Goal: Task Accomplishment & Management: Complete application form

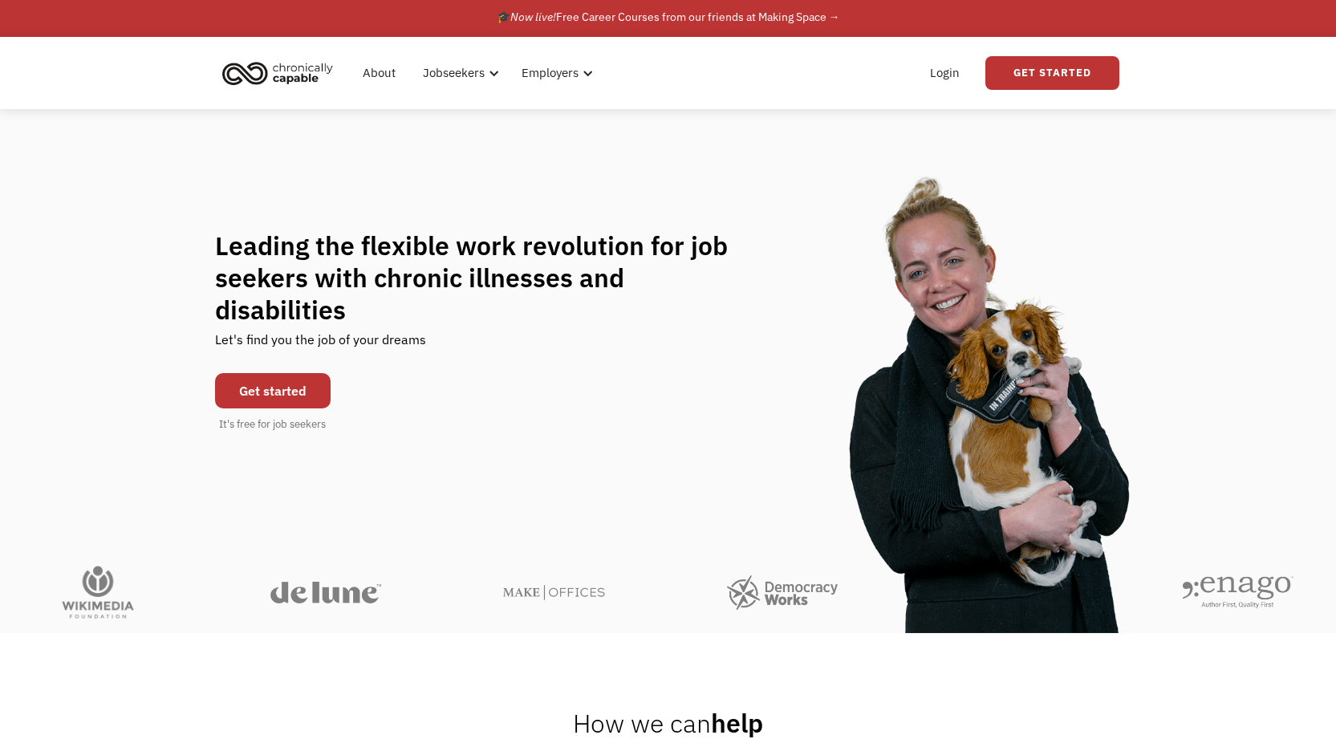
scroll to position [6, 0]
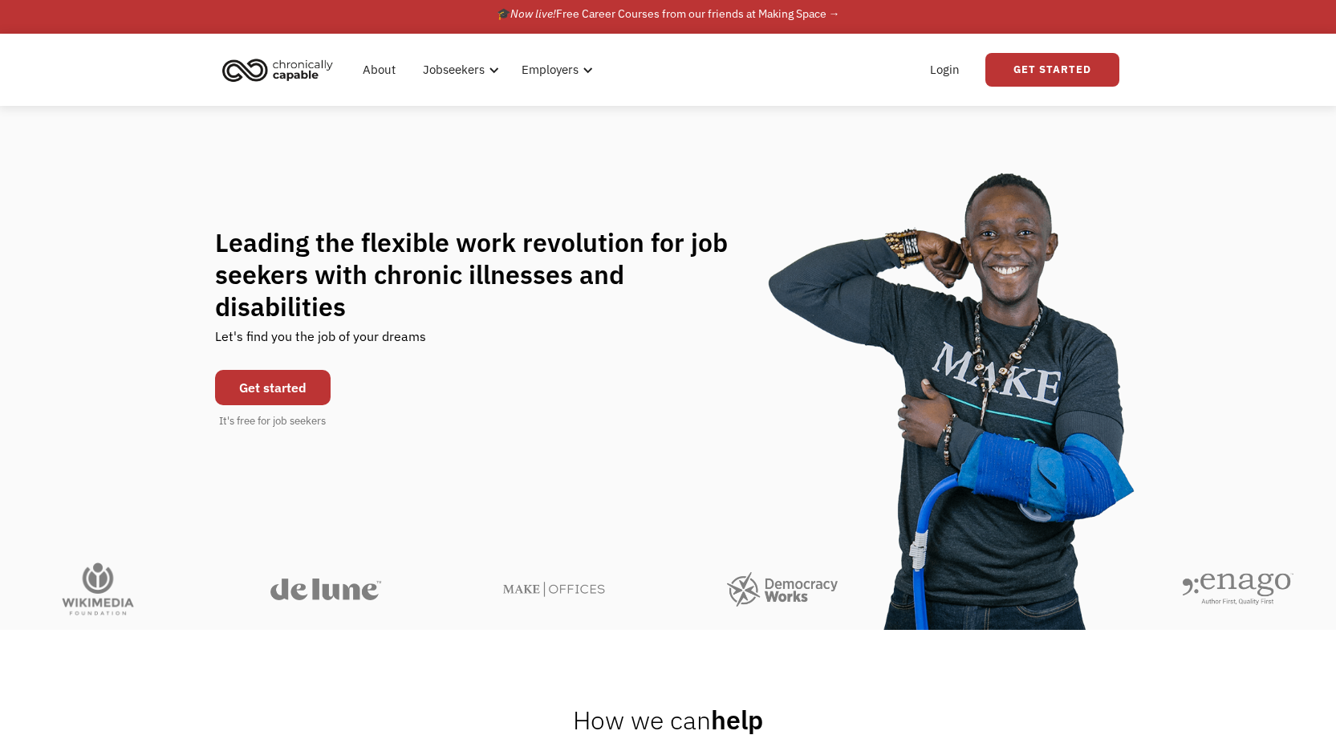
click at [285, 373] on link "Get started" at bounding box center [273, 387] width 116 height 35
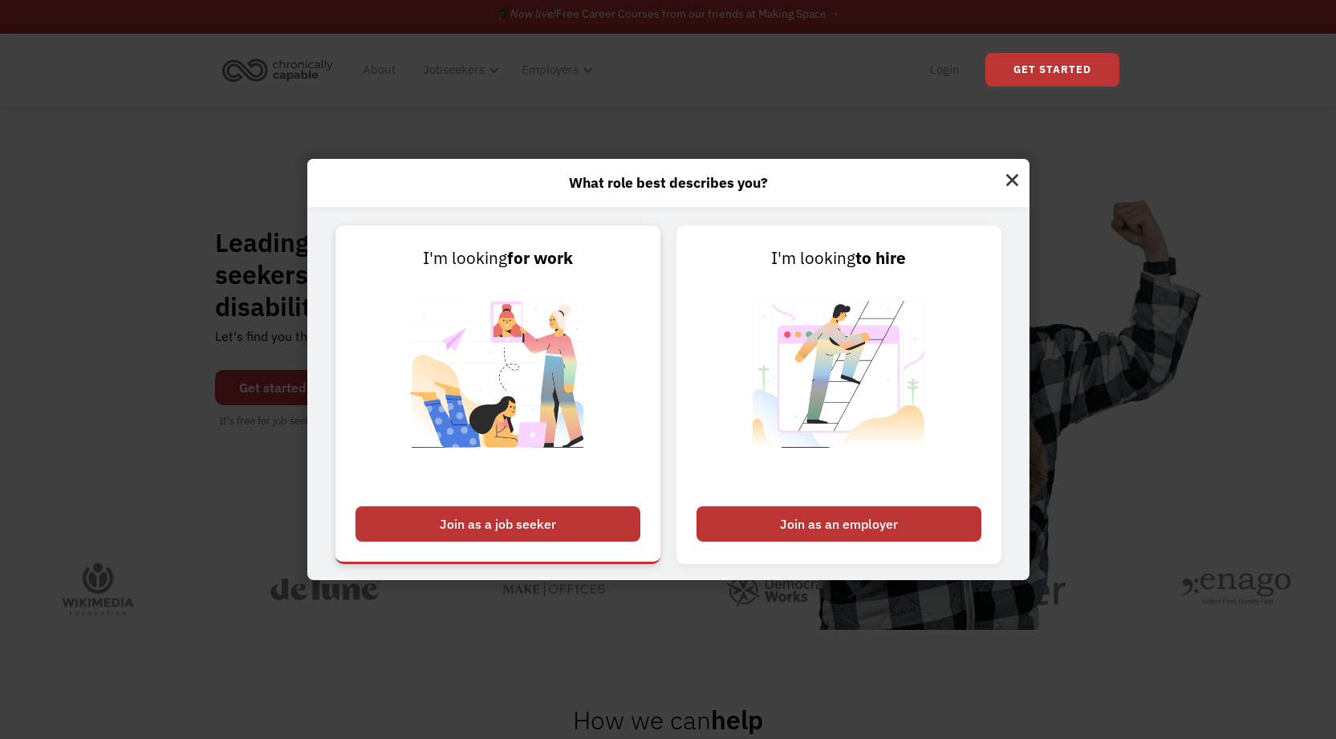
click at [560, 526] on div "Join as a job seeker" at bounding box center [497, 523] width 285 height 35
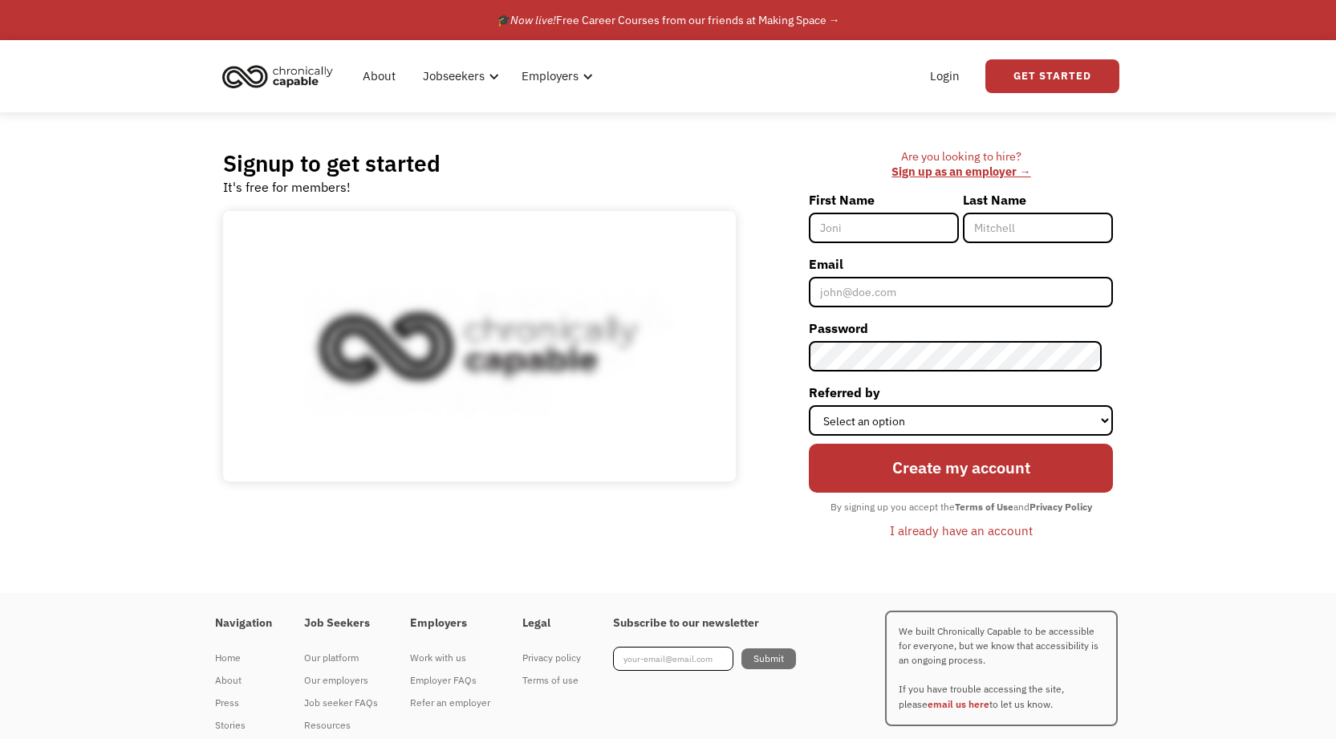
click at [870, 226] on input "First Name" at bounding box center [884, 228] width 150 height 30
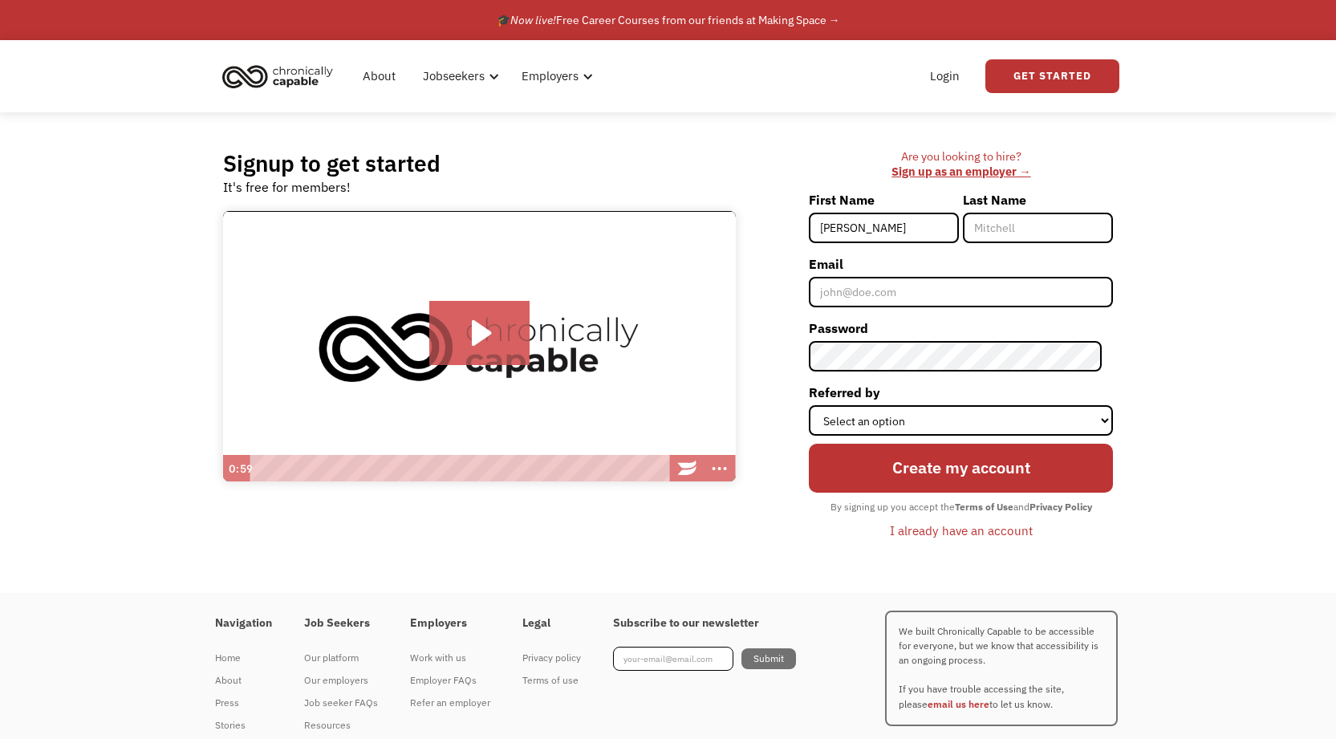
type input "[PERSON_NAME]"
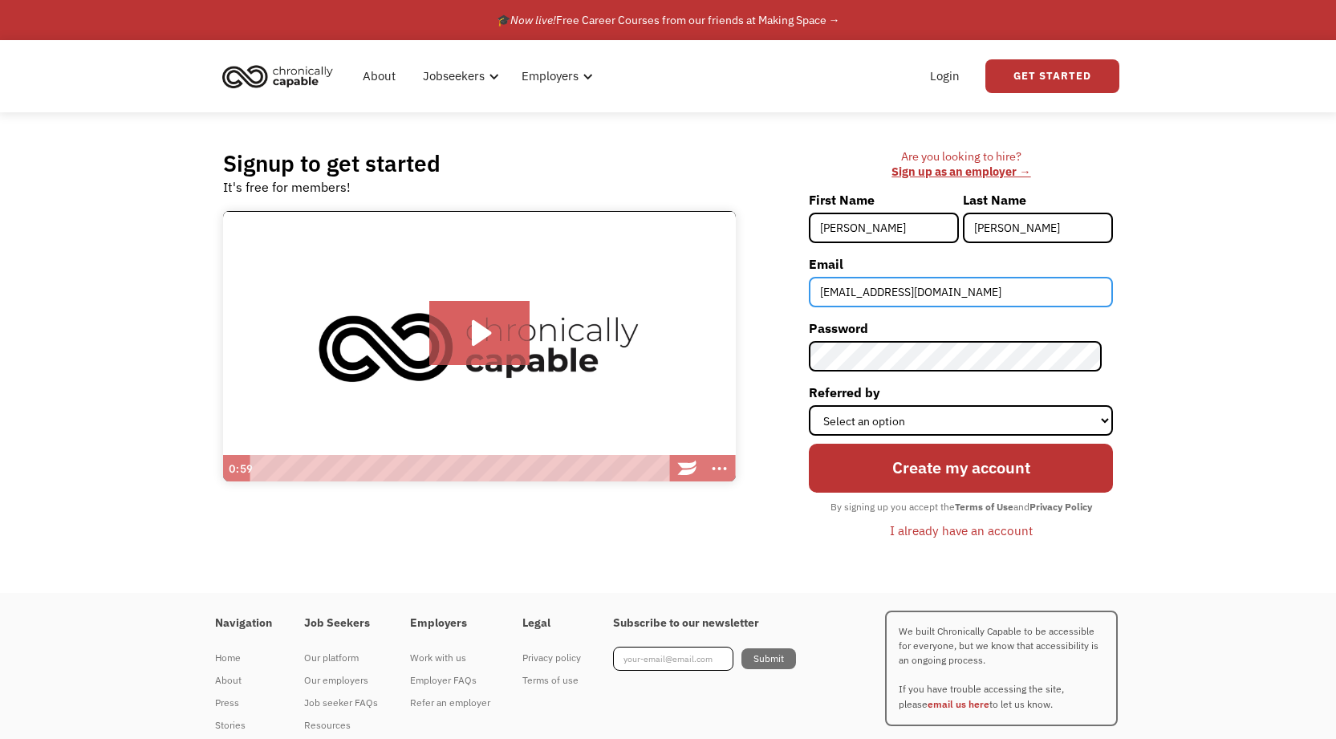
type input "[EMAIL_ADDRESS][DOMAIN_NAME]"
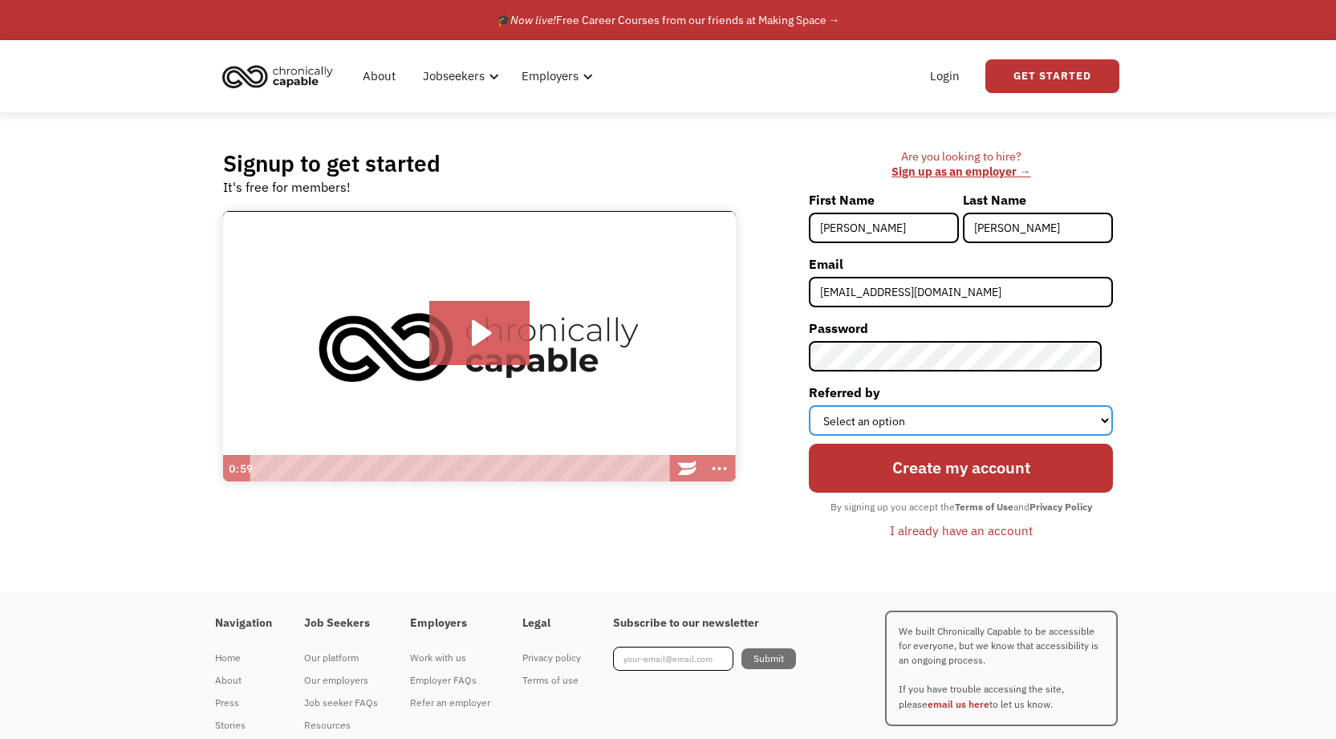
select select "Other"
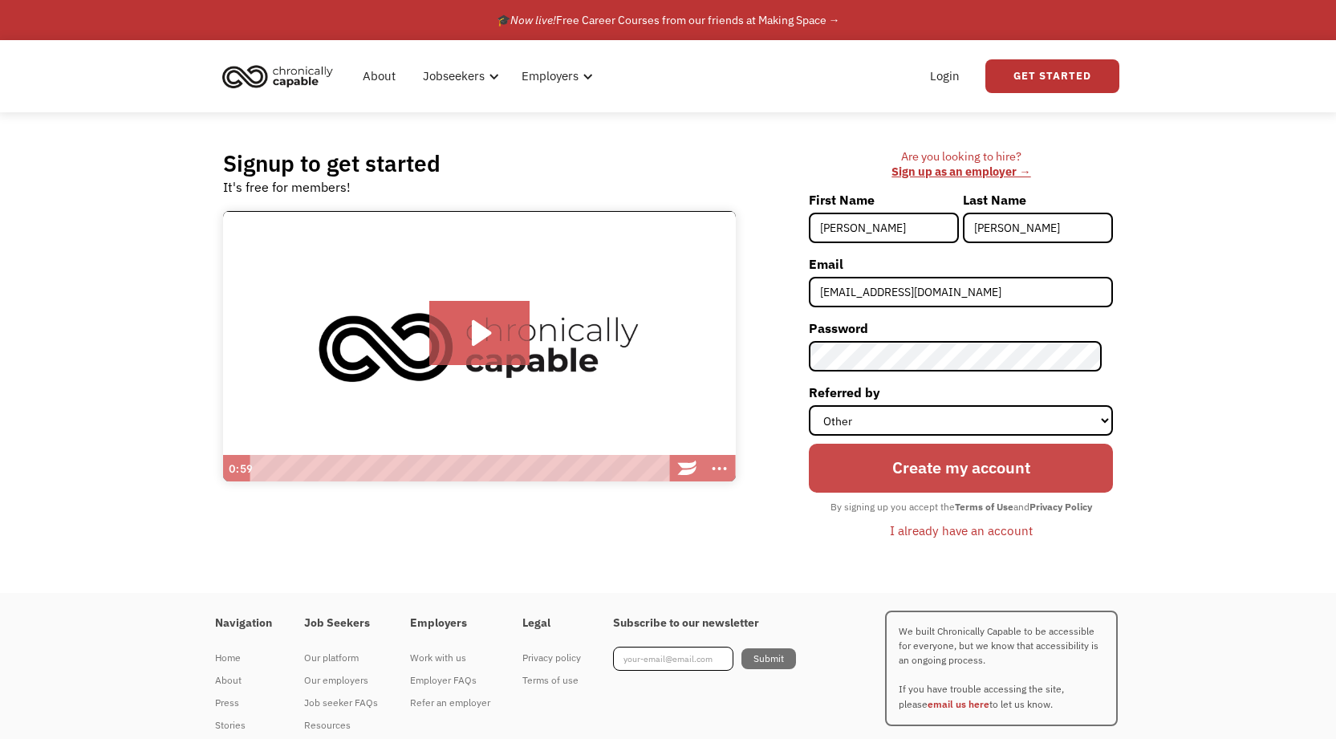
click at [948, 468] on input "Create my account" at bounding box center [961, 468] width 304 height 49
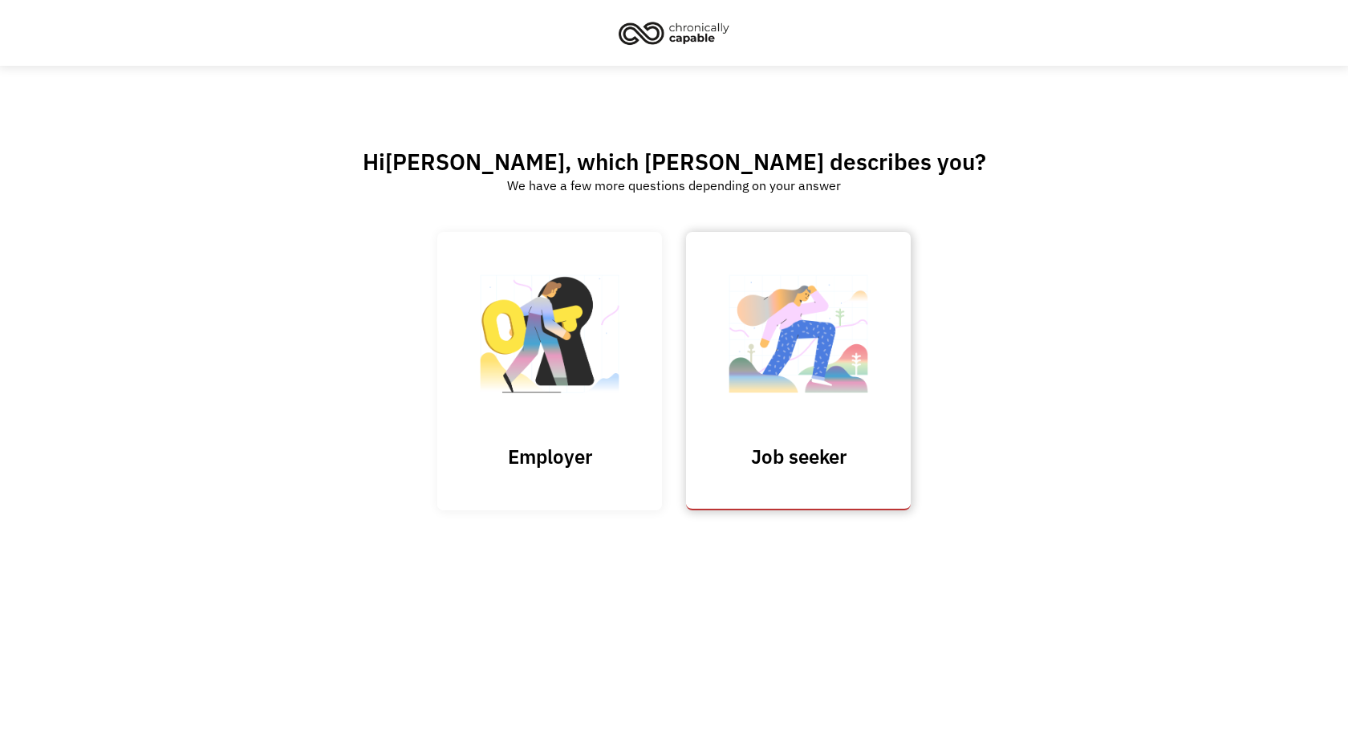
click at [853, 404] on img at bounding box center [798, 342] width 160 height 156
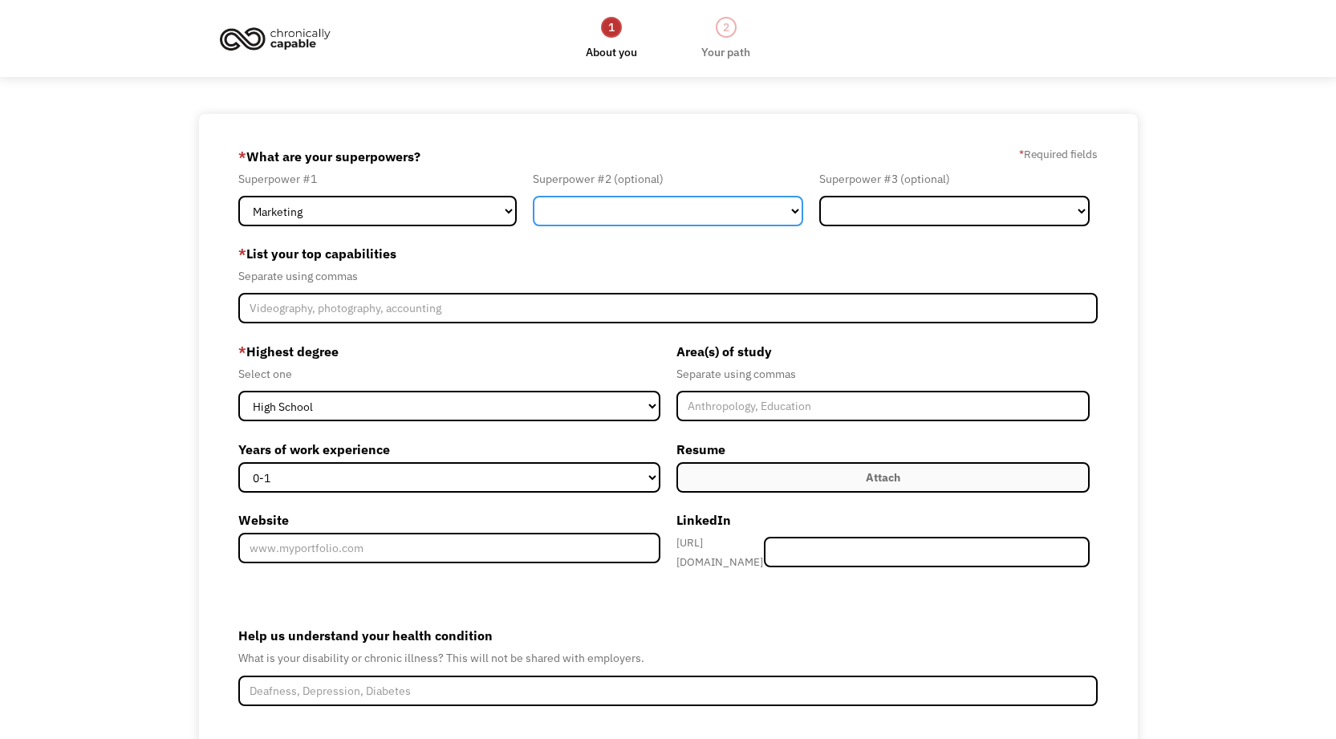
select select "Technology"
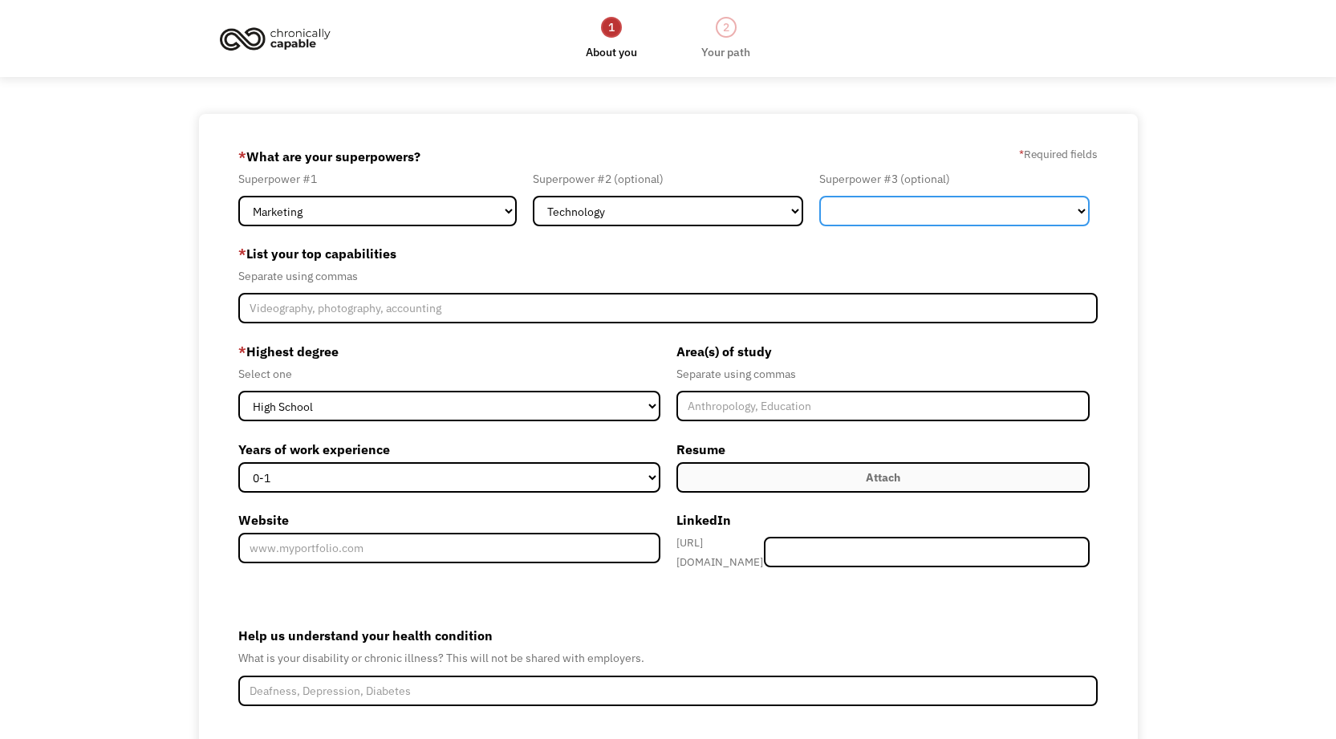
select select "Other"
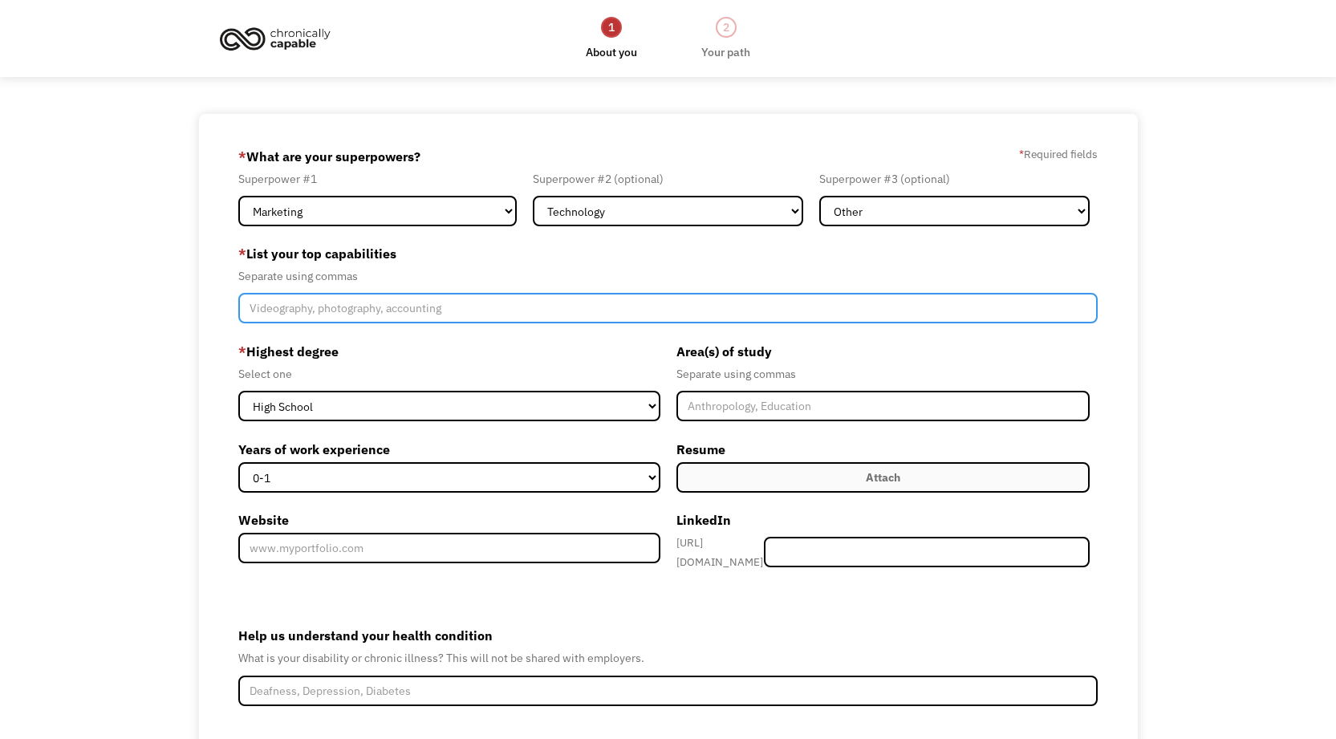
click at [461, 311] on input "Member-Create-Step1" at bounding box center [667, 308] width 859 height 30
type input "V"
type input "Photography, Empathetic People Skills, super creative, computer savy"
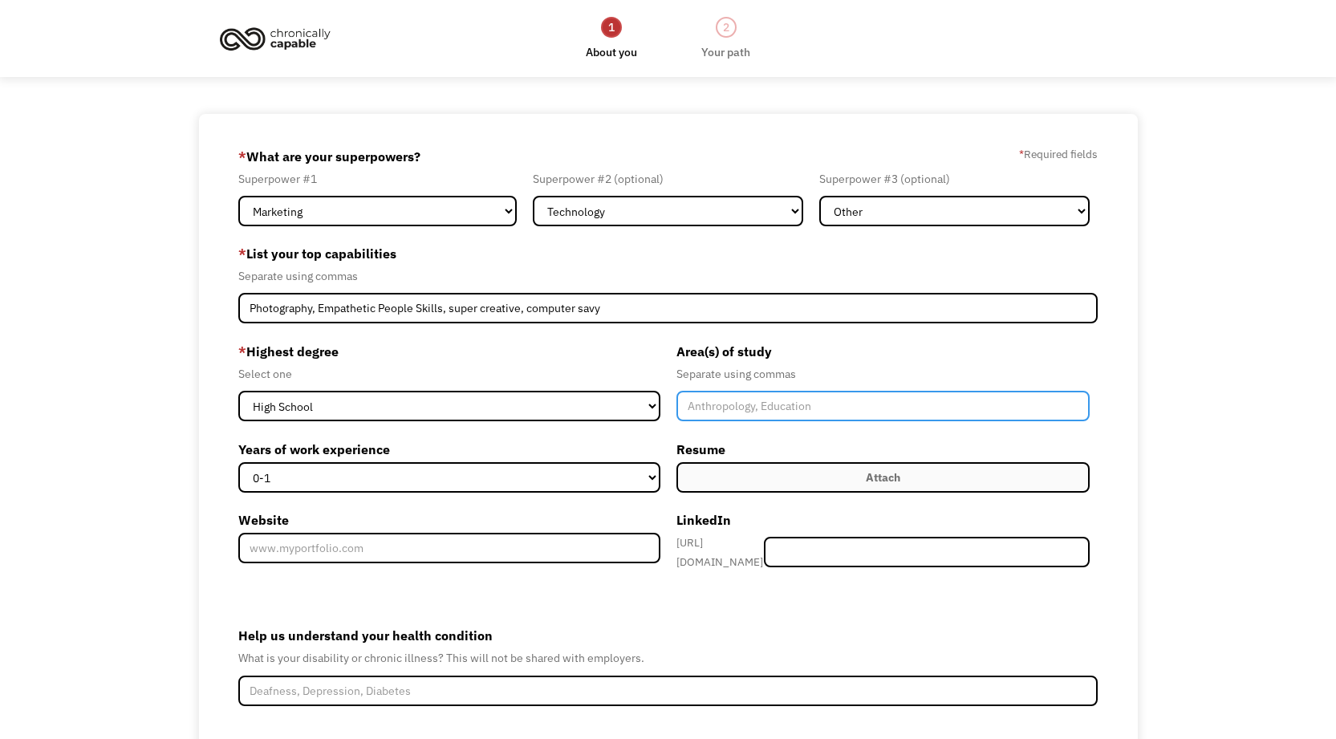
click at [786, 412] on input "Member-Create-Step1" at bounding box center [882, 406] width 413 height 30
type input "business technology, photography, computer science"
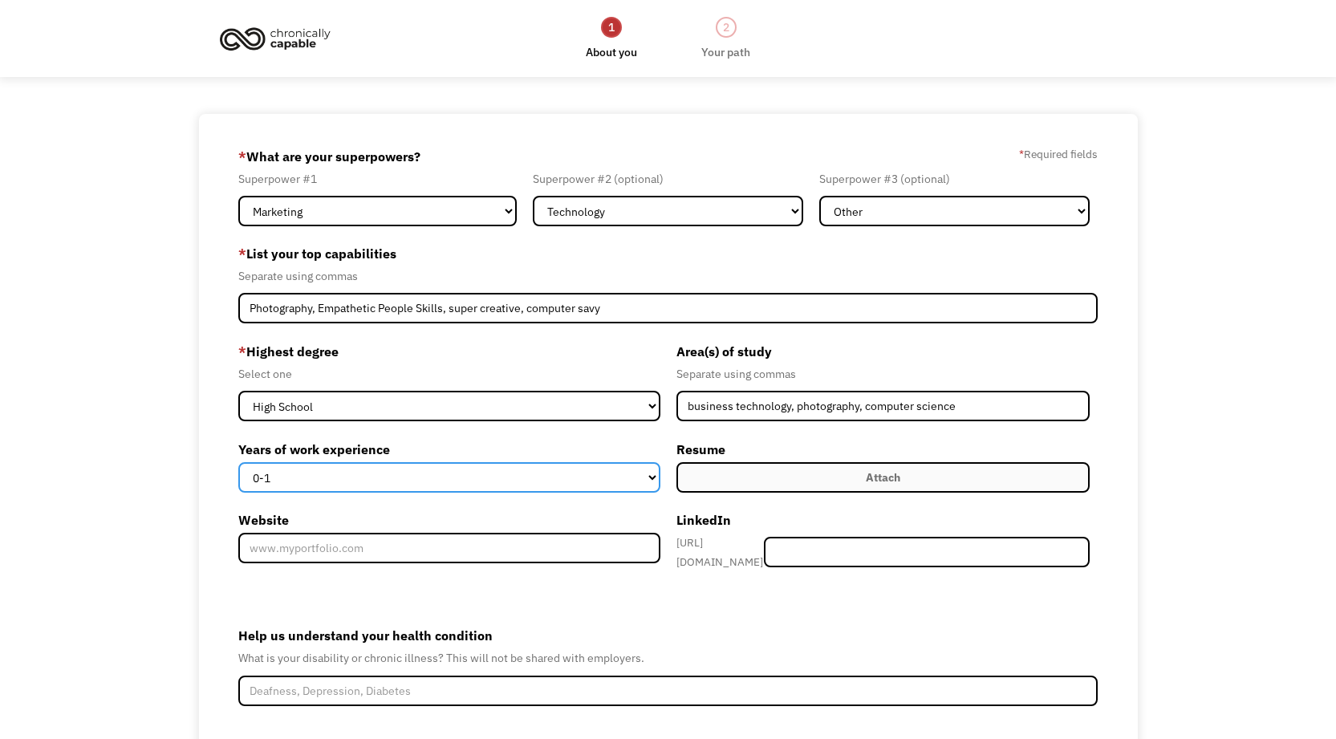
select select "11-15"
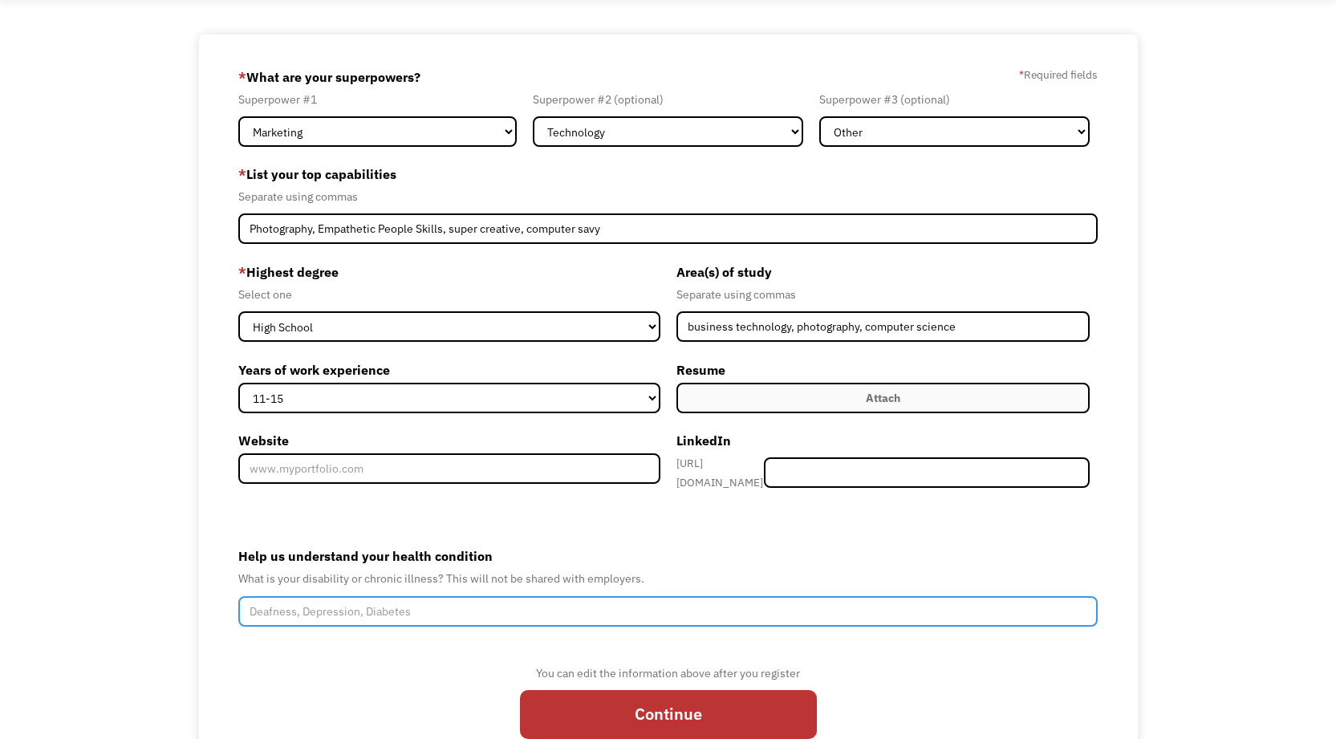
click at [404, 610] on input "Help us understand your health condition" at bounding box center [667, 611] width 859 height 30
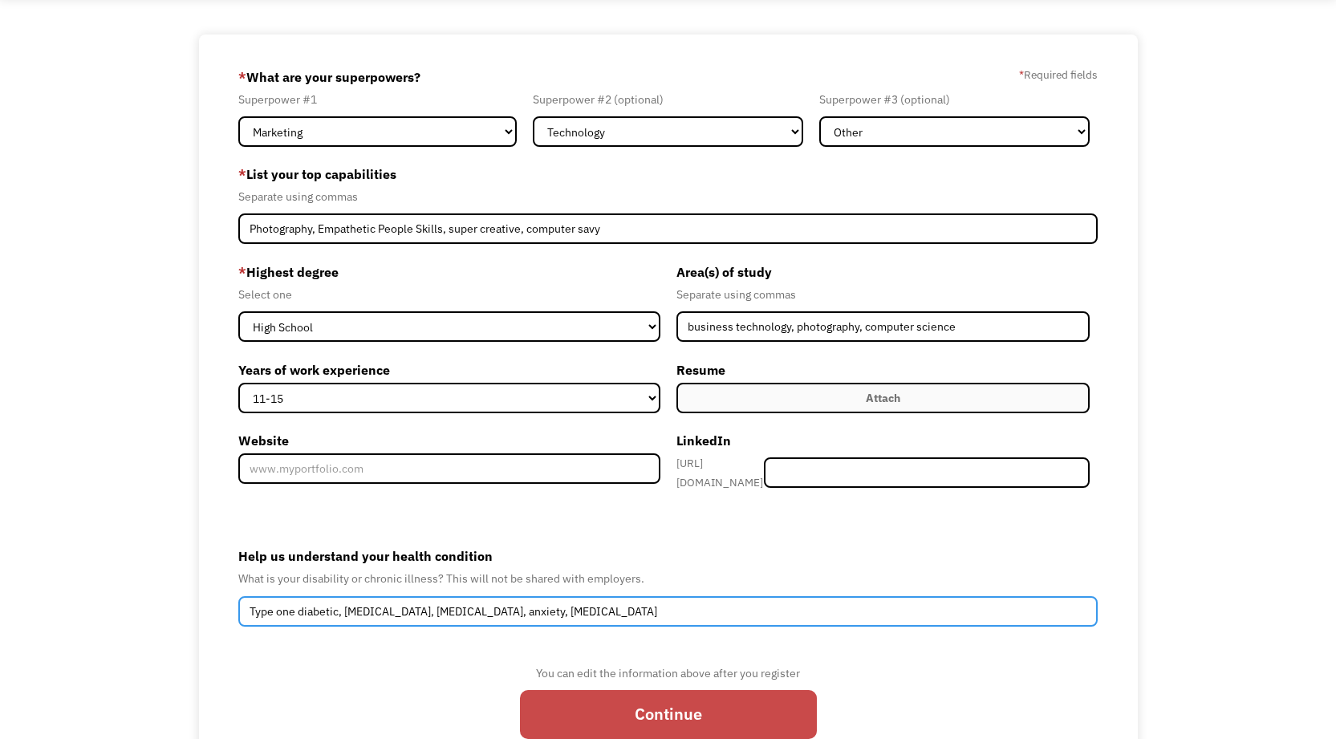
type input "Type one diabetic, kidney disease, depression, anxiety, neuropathy"
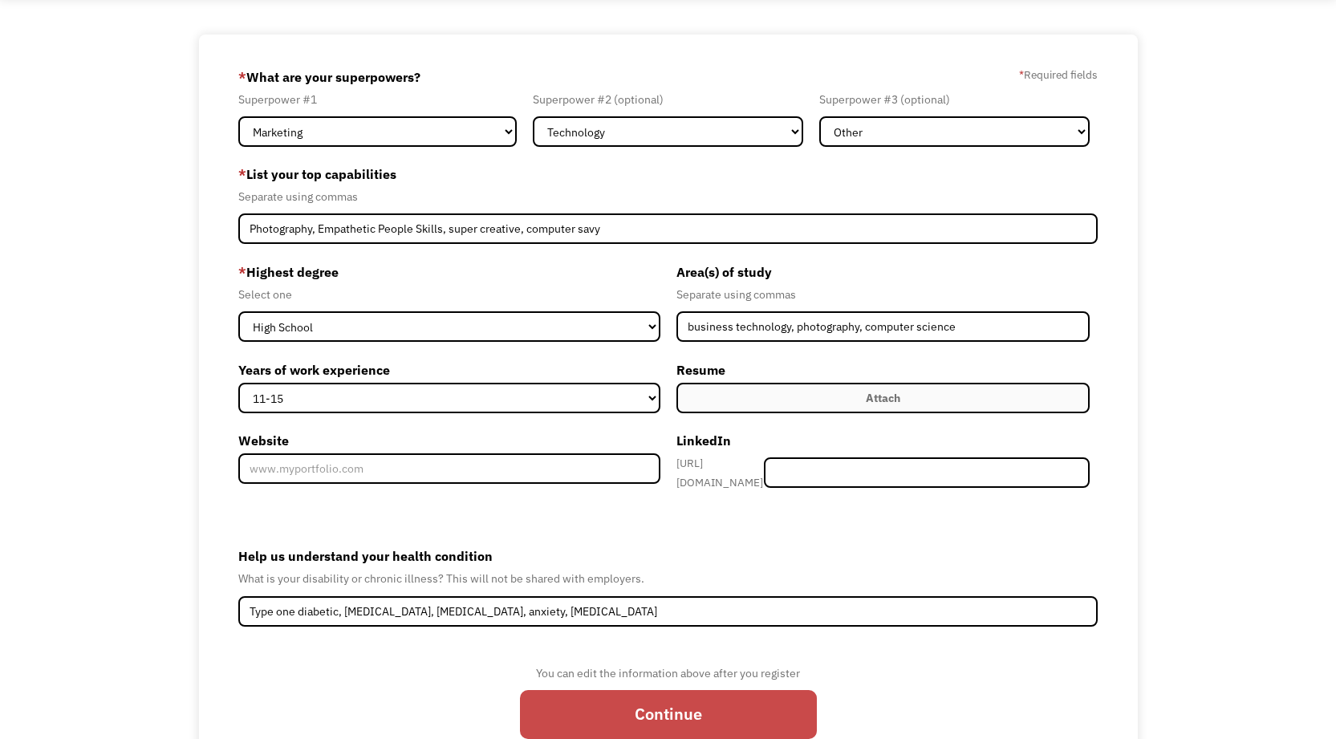
click at [649, 712] on input "Continue" at bounding box center [668, 714] width 297 height 49
type input "Please wait..."
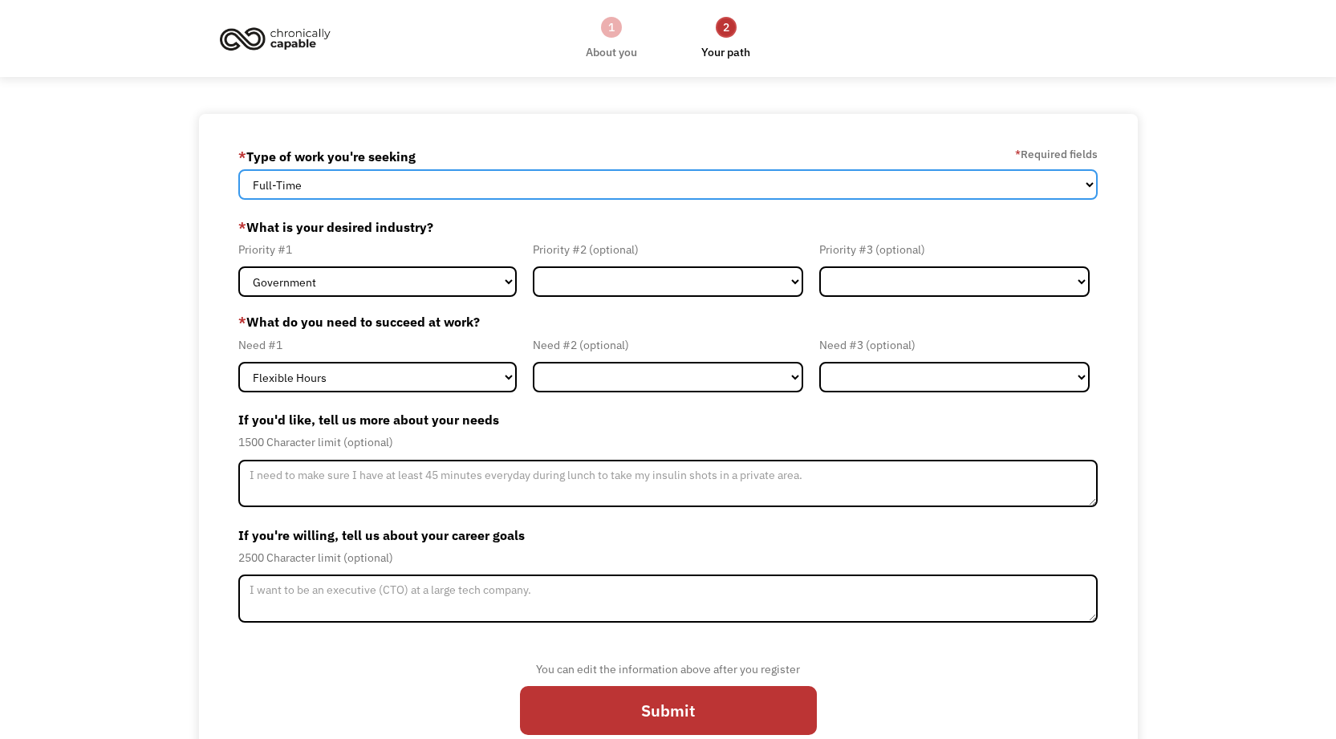
select select "Both Full-Time and Part-Time"
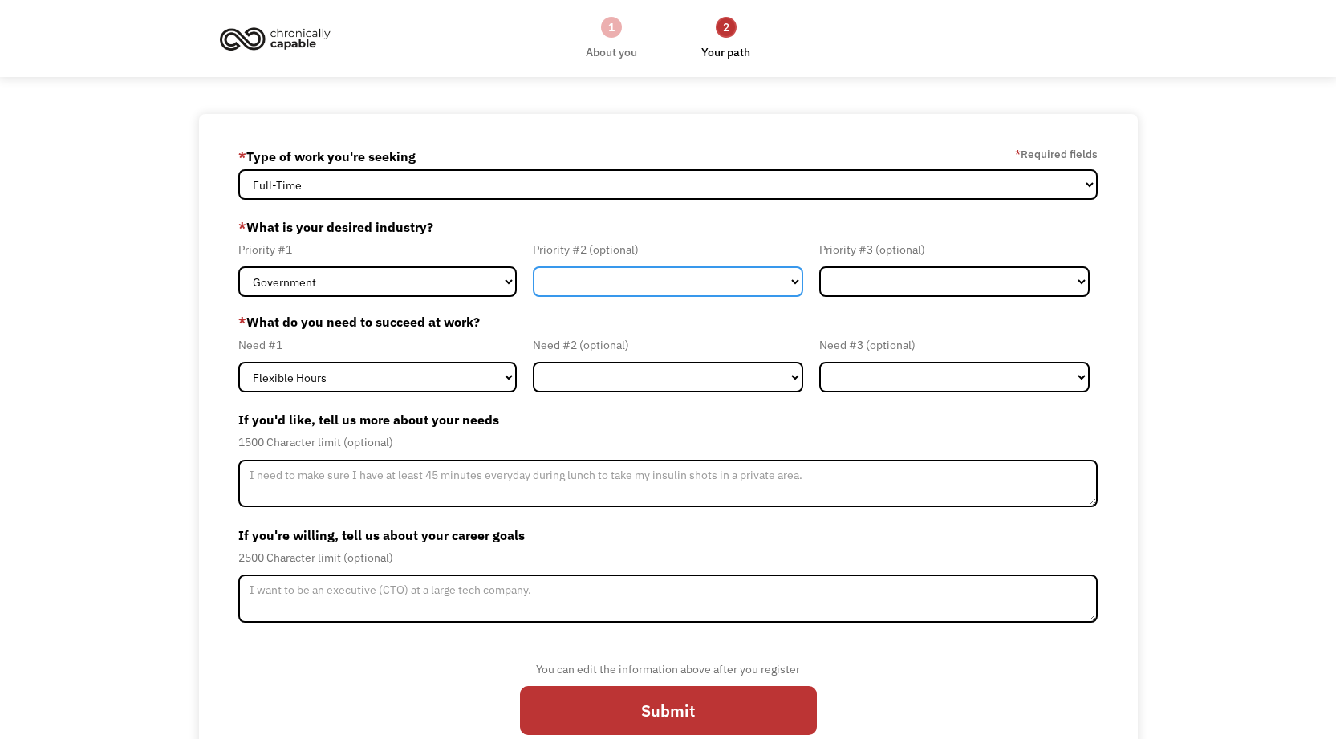
select select "Creative & Design"
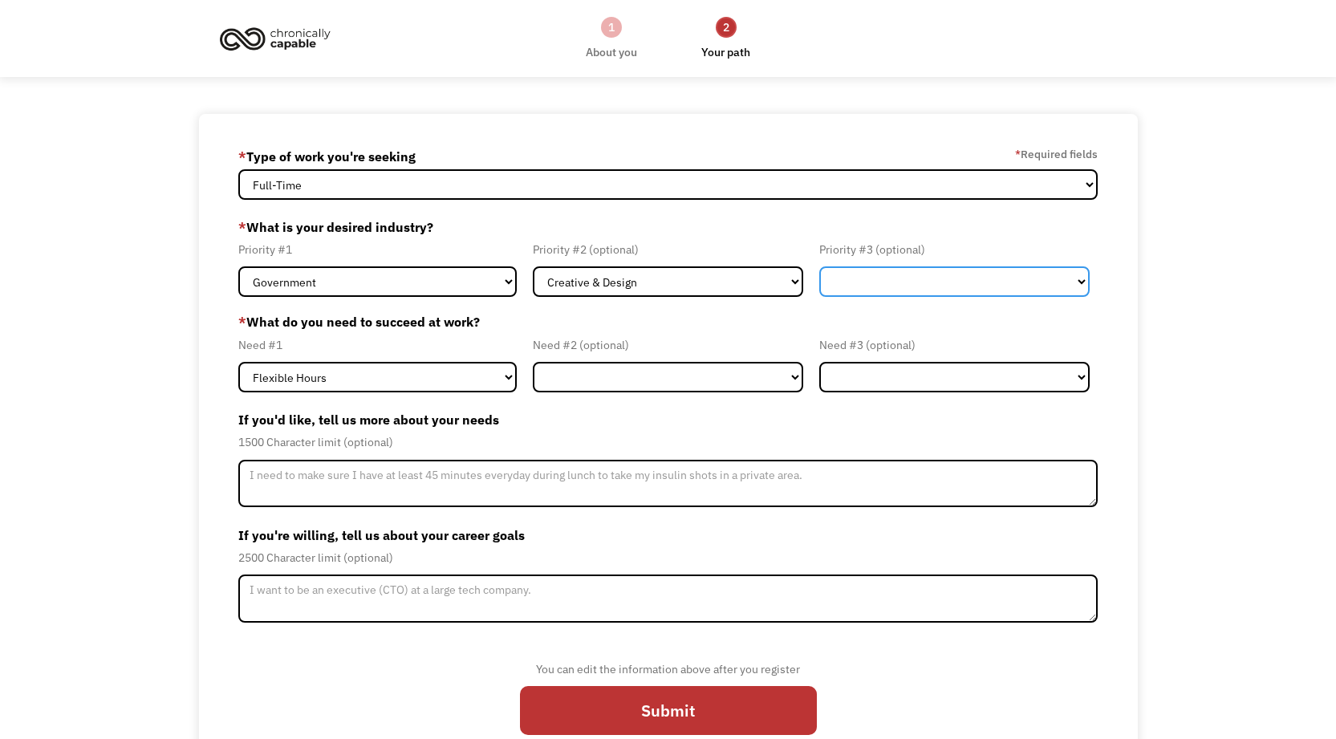
select select "Administrative"
click at [897, 415] on label "If you'd like, tell us more about your needs" at bounding box center [667, 420] width 859 height 26
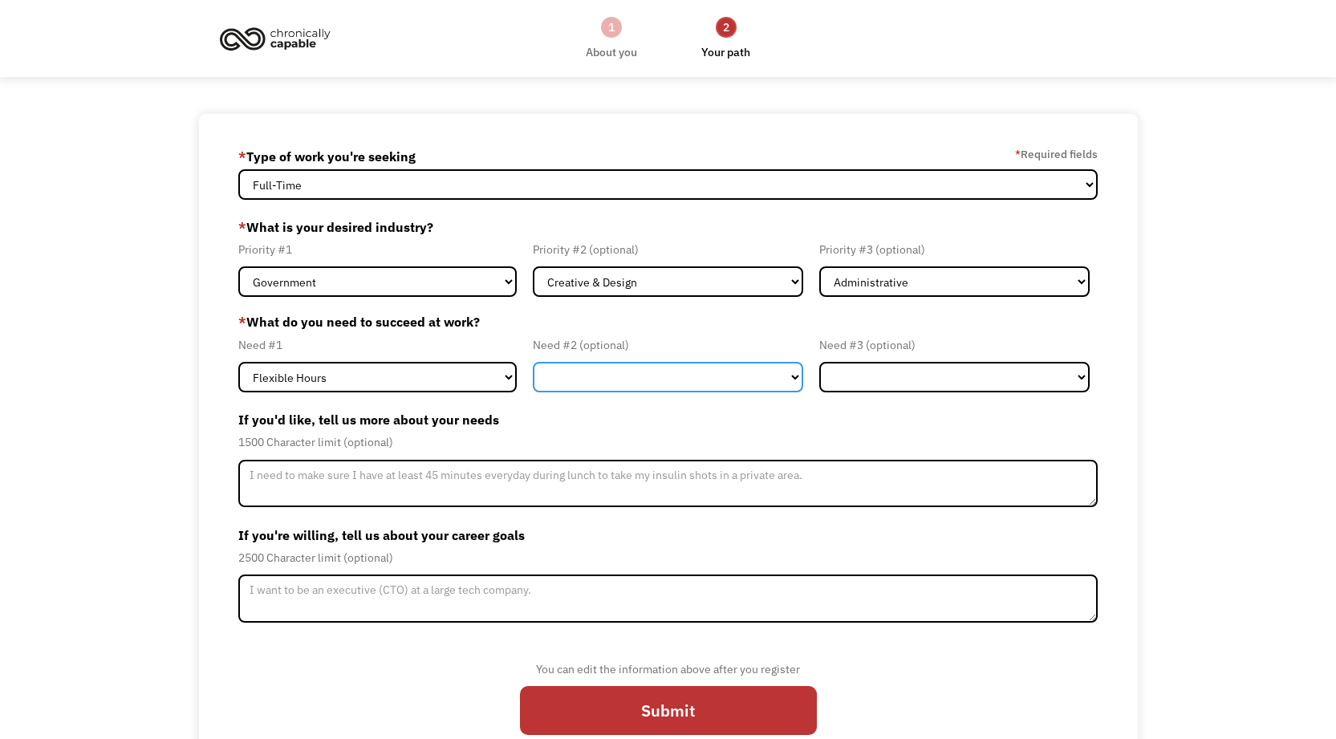
select select "Remote Work"
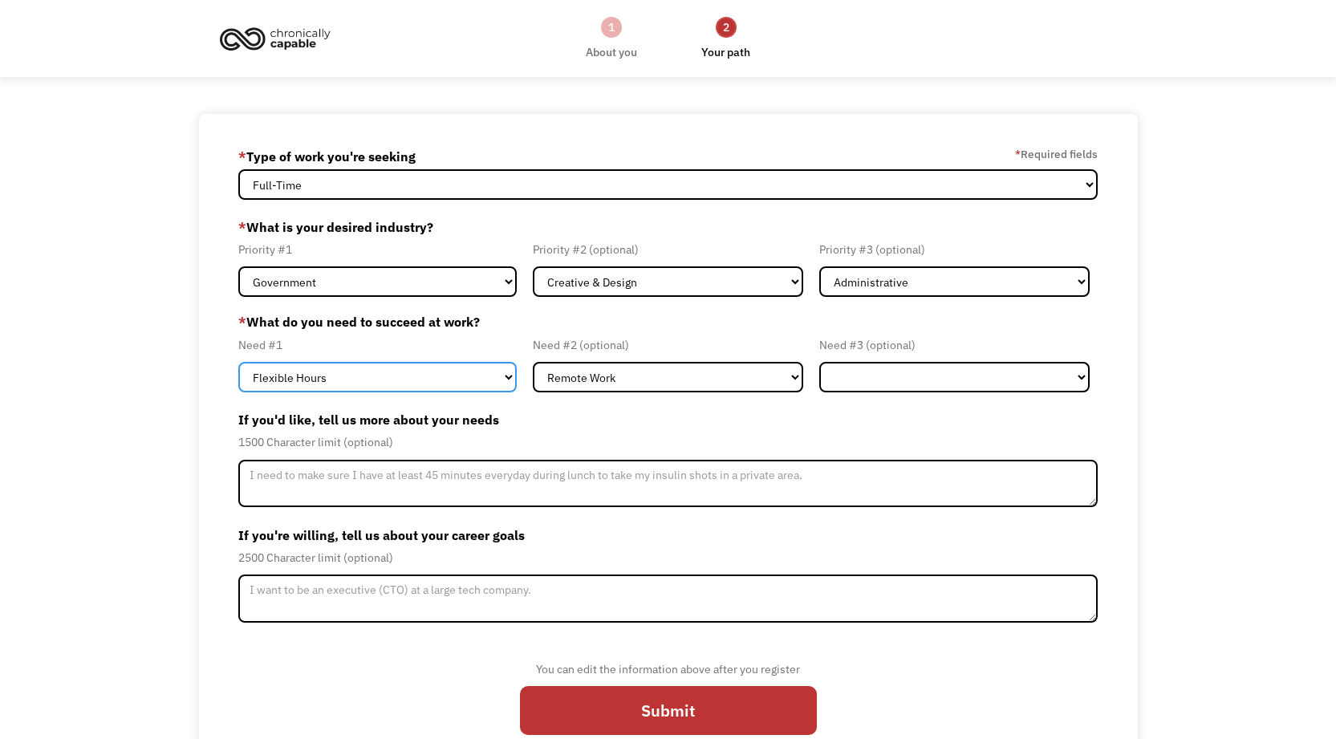
select select "Remote Work"
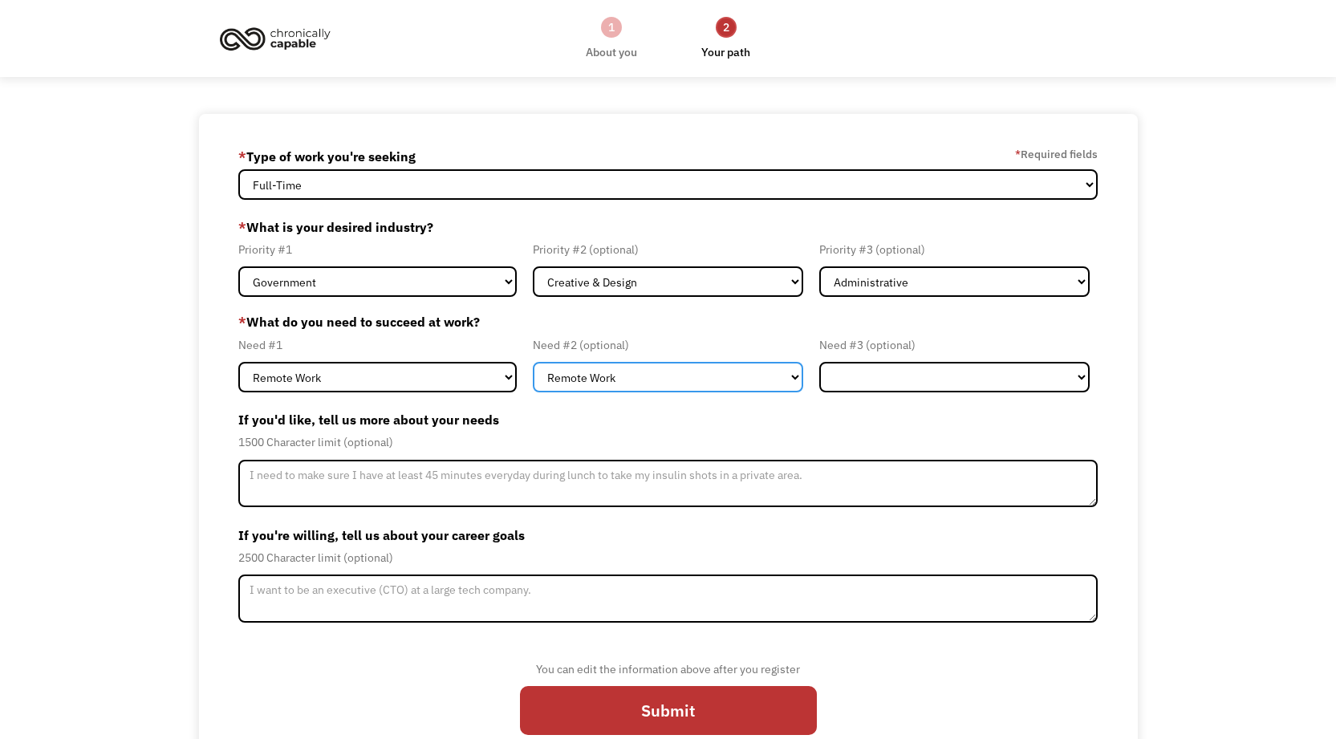
select select "Flexible Hours"
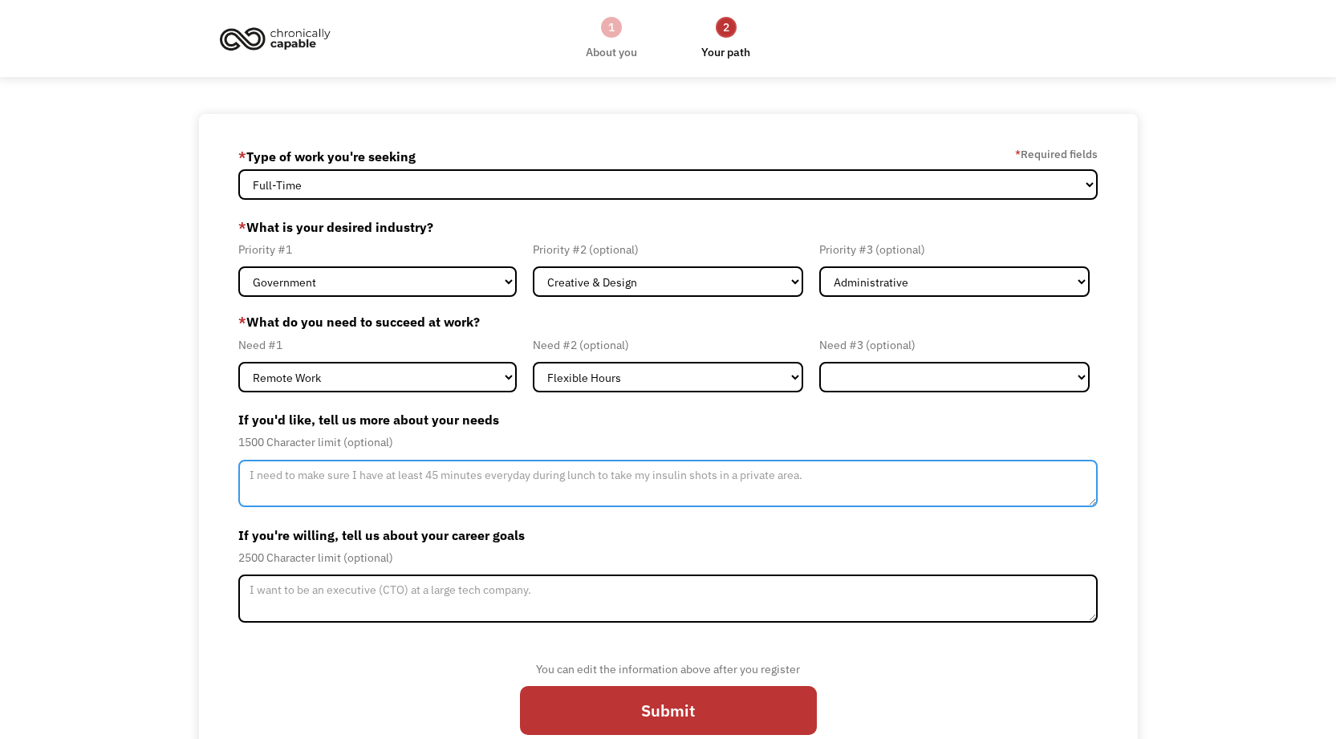
click at [475, 482] on textarea "Member-Update-Form-Step2" at bounding box center [667, 484] width 859 height 48
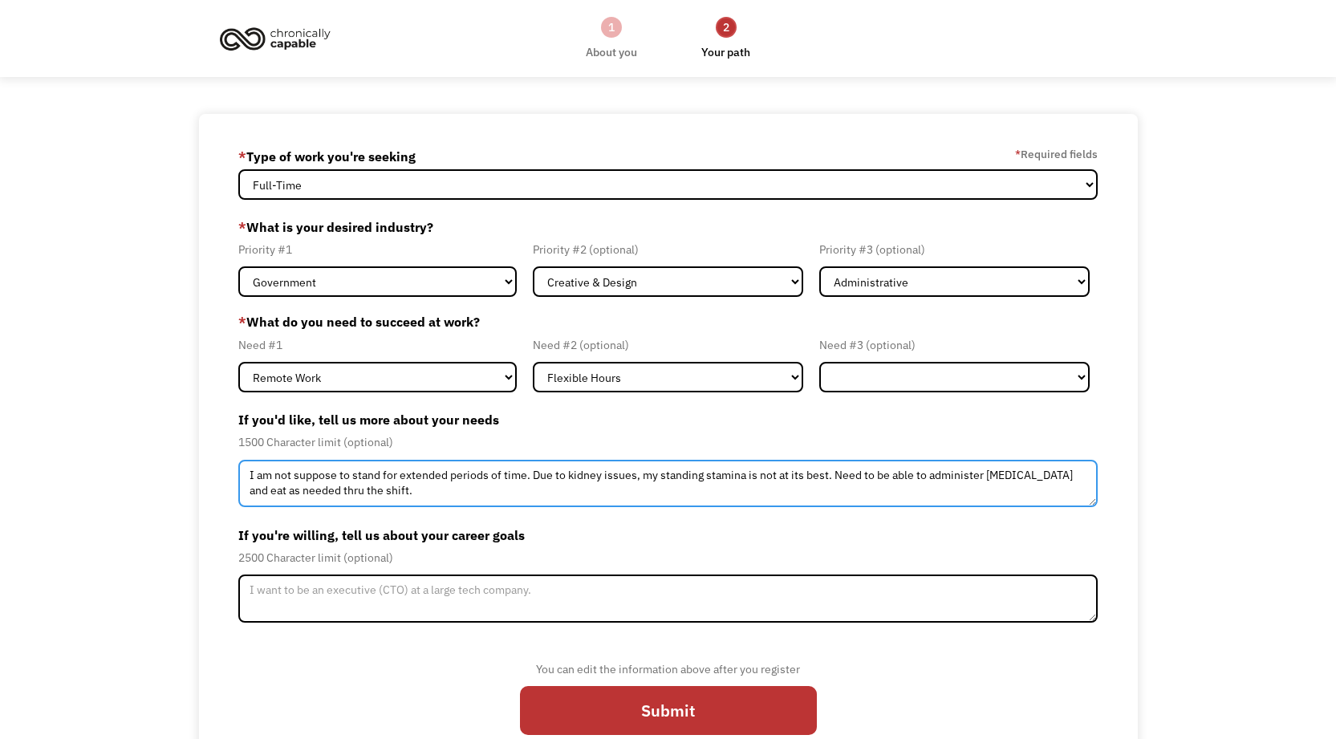
type textarea "I am not suppose to stand for extended periods of time. Due to kidney issues, m…"
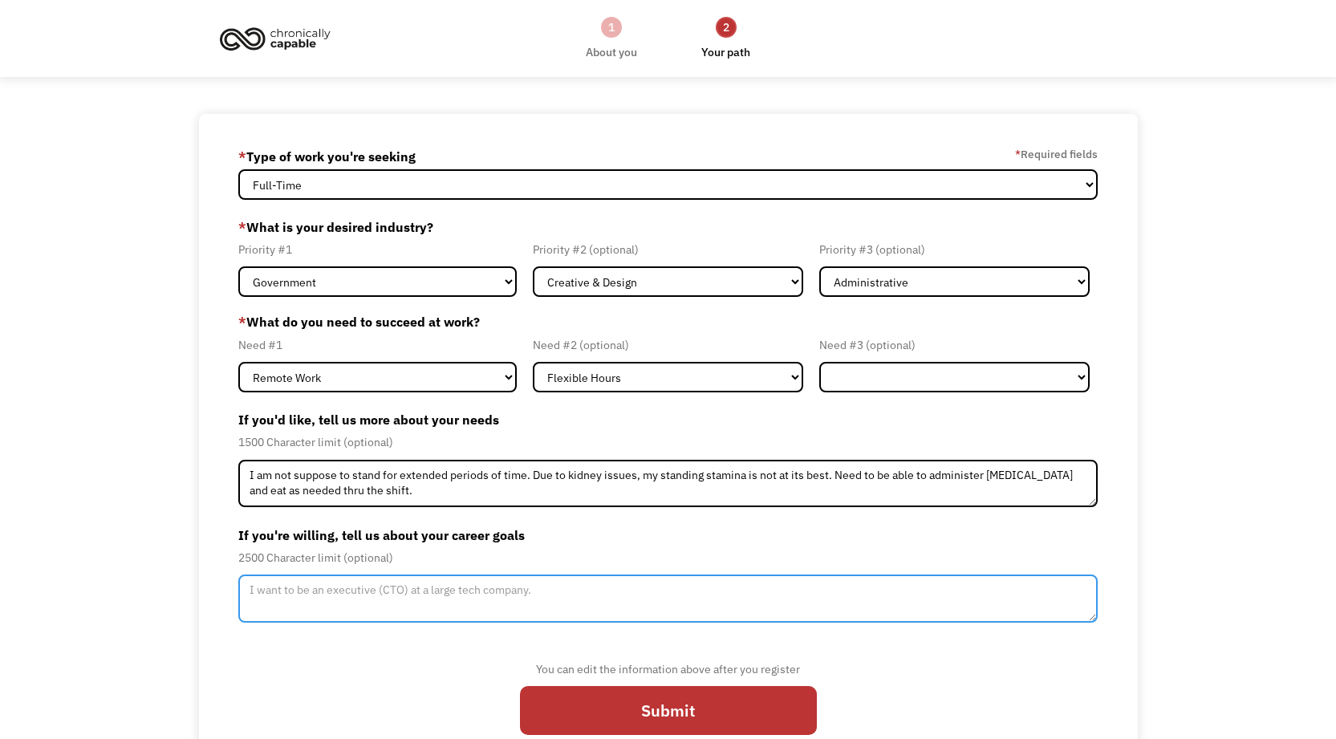
click at [449, 591] on textarea "Member-Update-Form-Step2" at bounding box center [667, 599] width 859 height 48
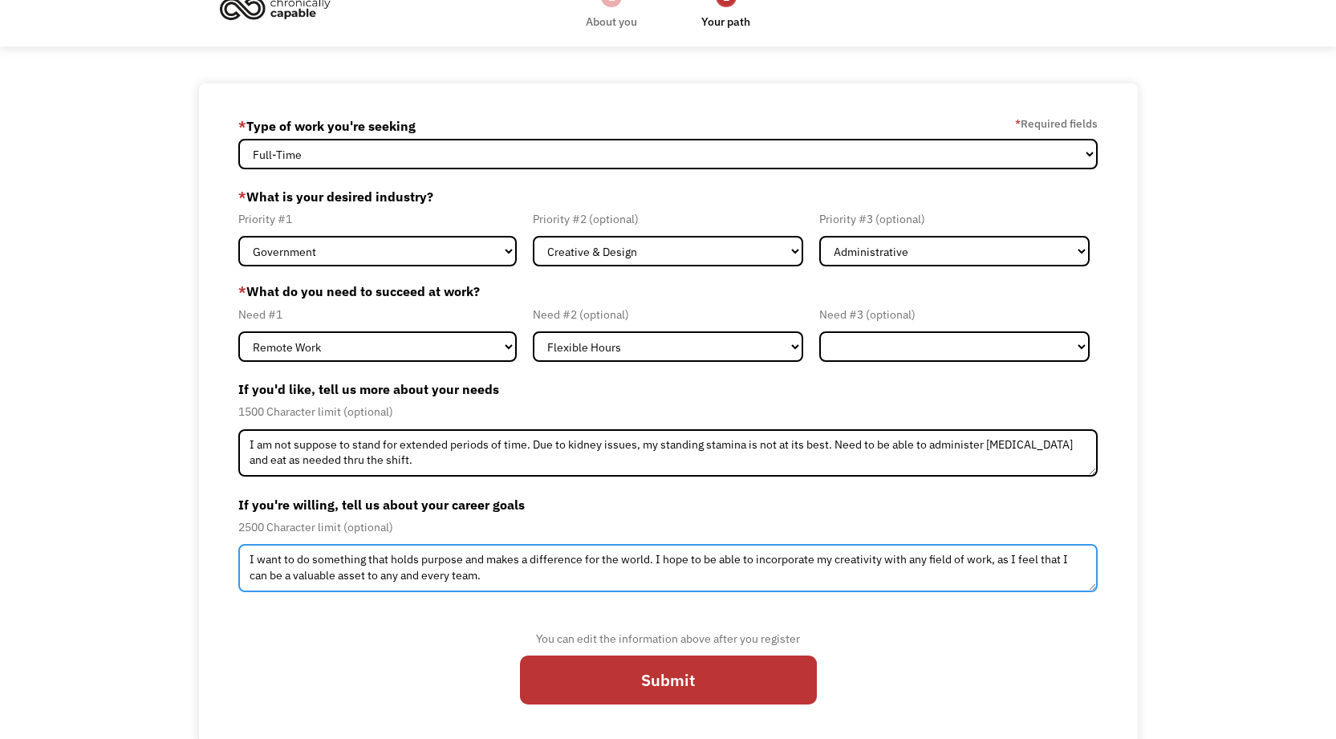
scroll to position [40, 0]
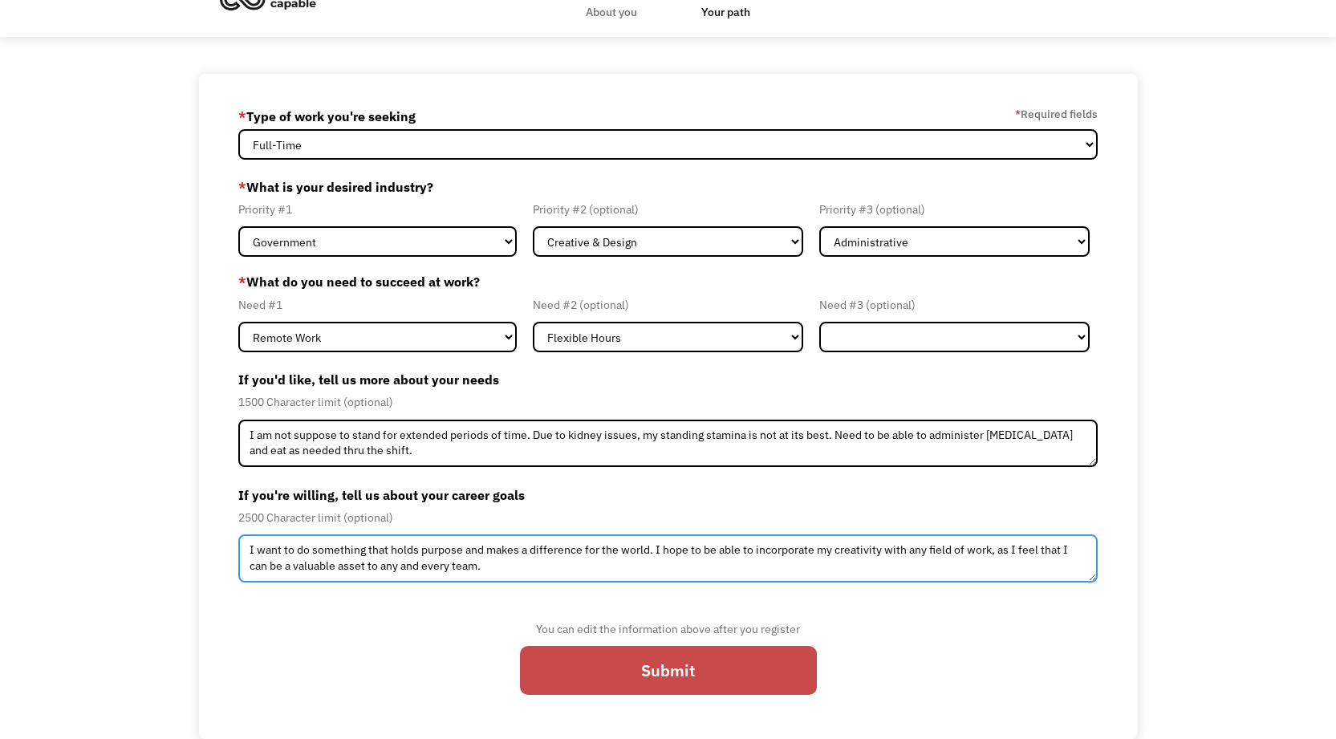
type textarea "I want to do something that holds purpose and makes a difference for the world.…"
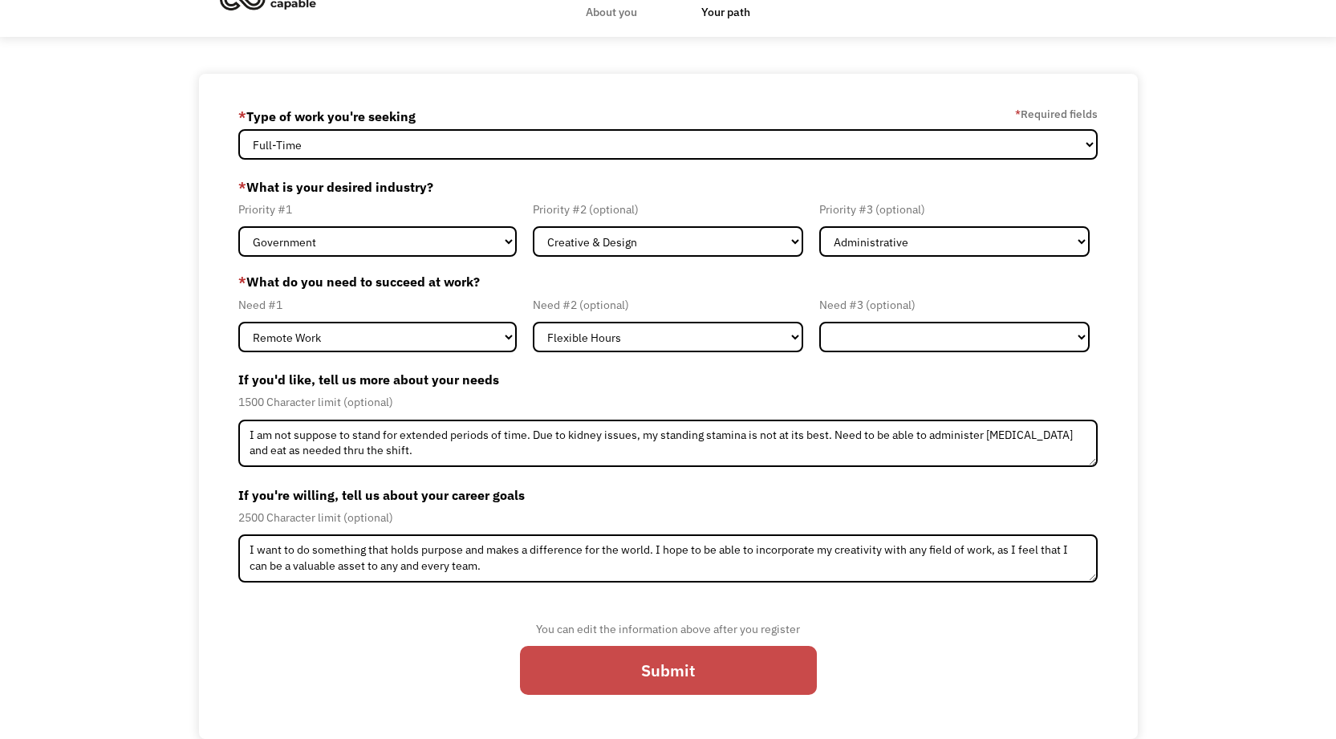
click at [726, 685] on input "Submit" at bounding box center [668, 670] width 297 height 49
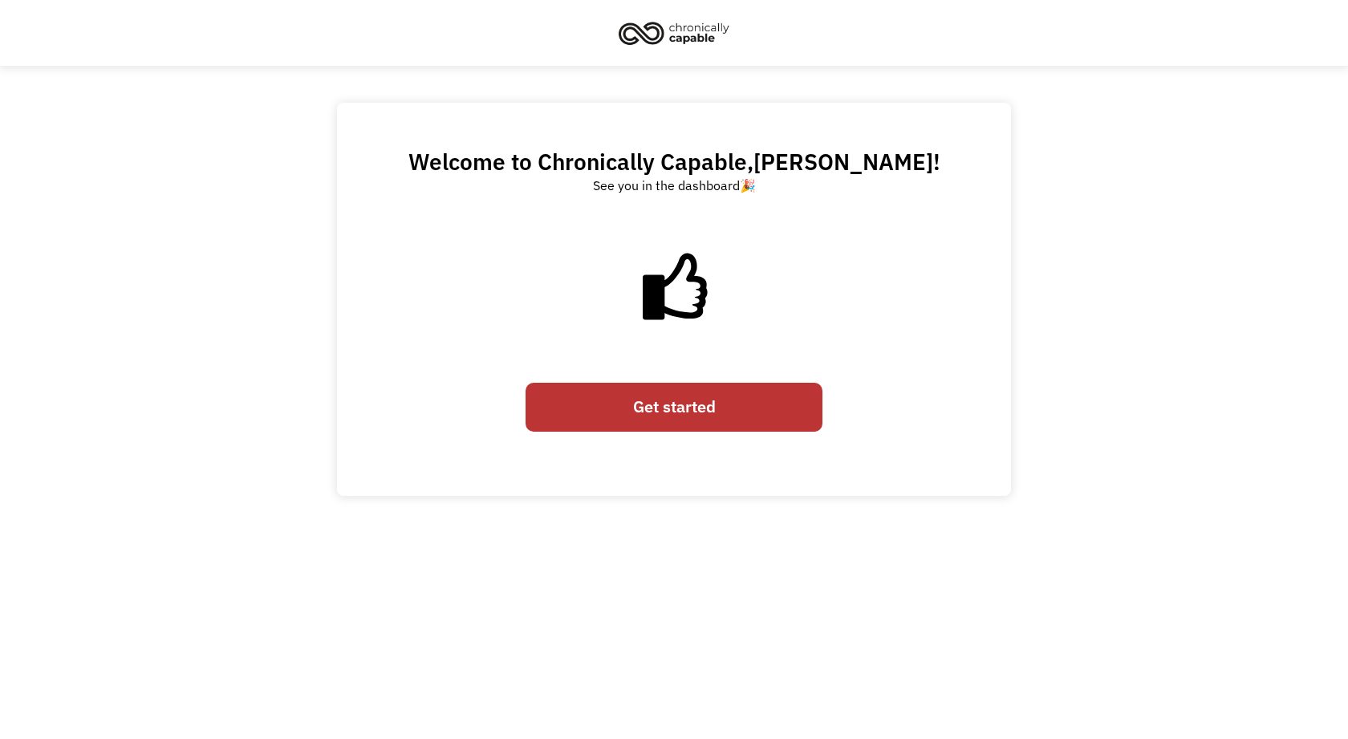
click at [733, 410] on link "Get started" at bounding box center [674, 407] width 297 height 49
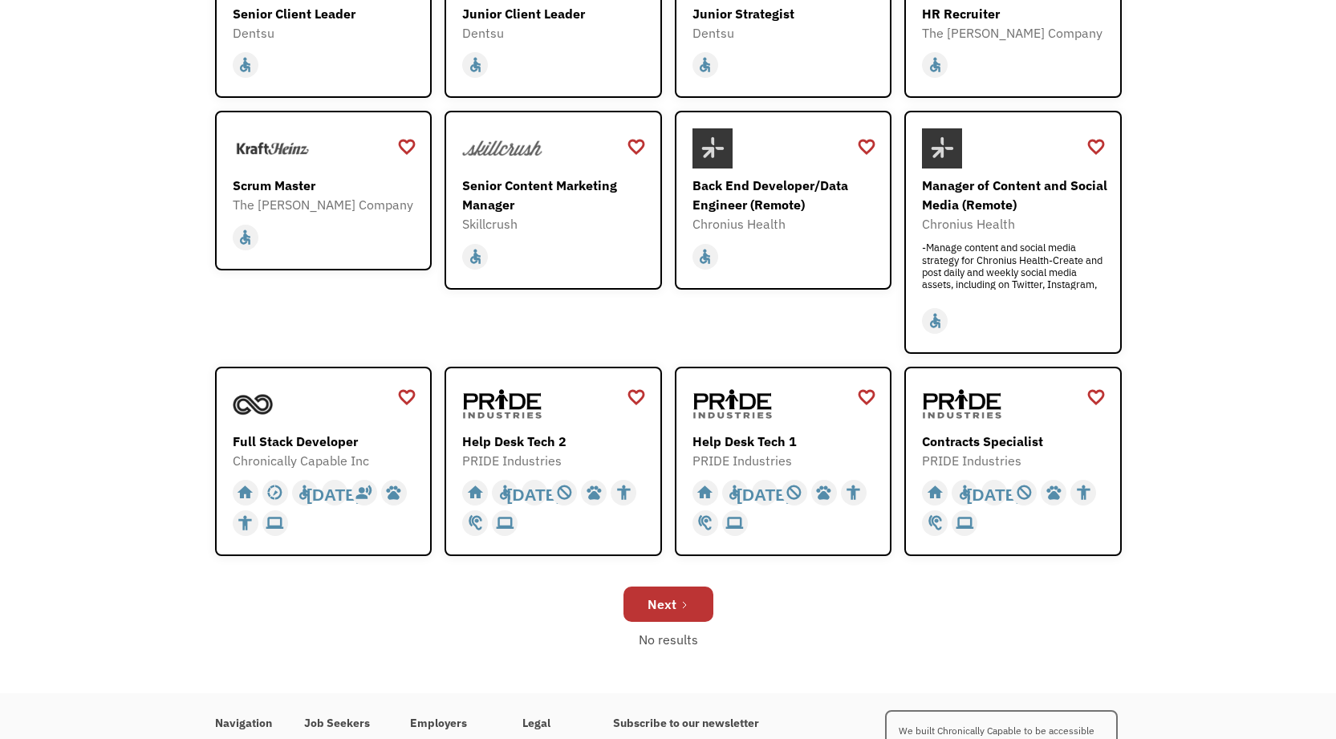
scroll to position [112, 0]
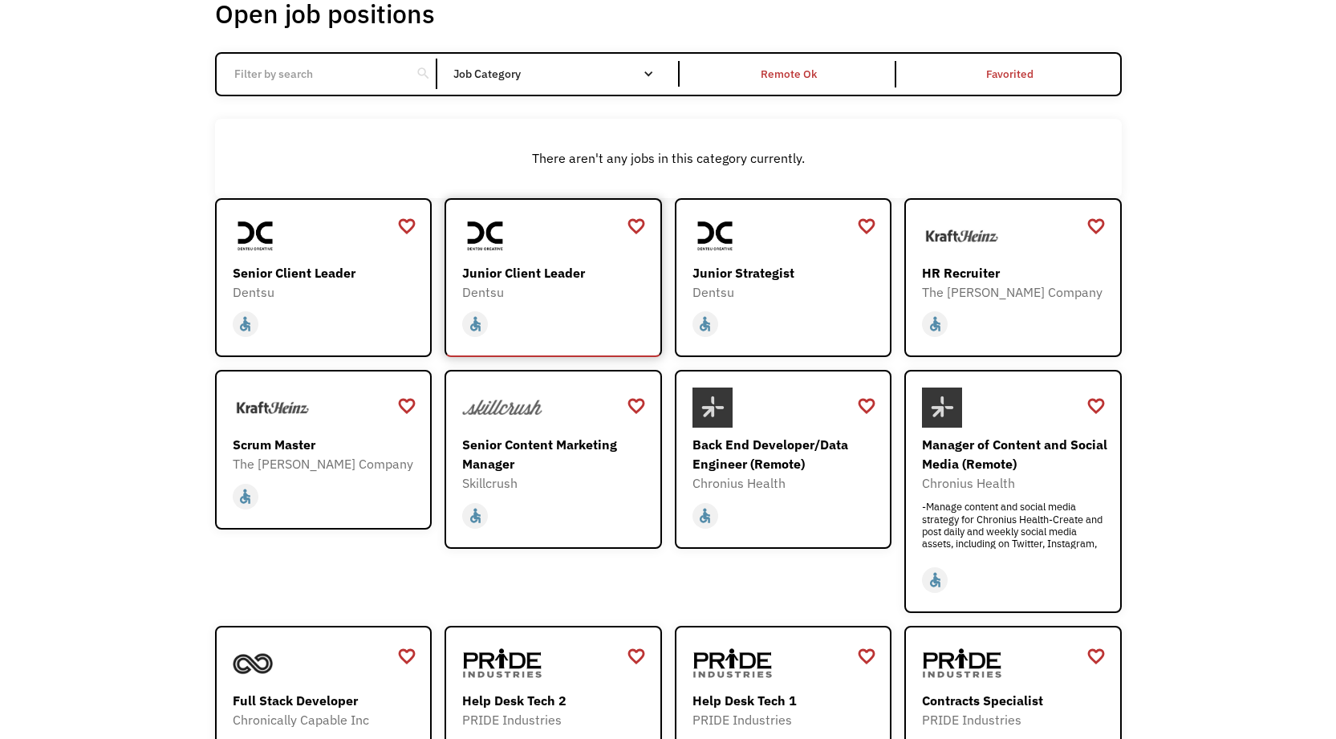
click at [525, 259] on div "Junior Client Leader Dentsu https://join.smartrecruiters.com/dentsu/acf99a1e-19…" at bounding box center [555, 259] width 186 height 86
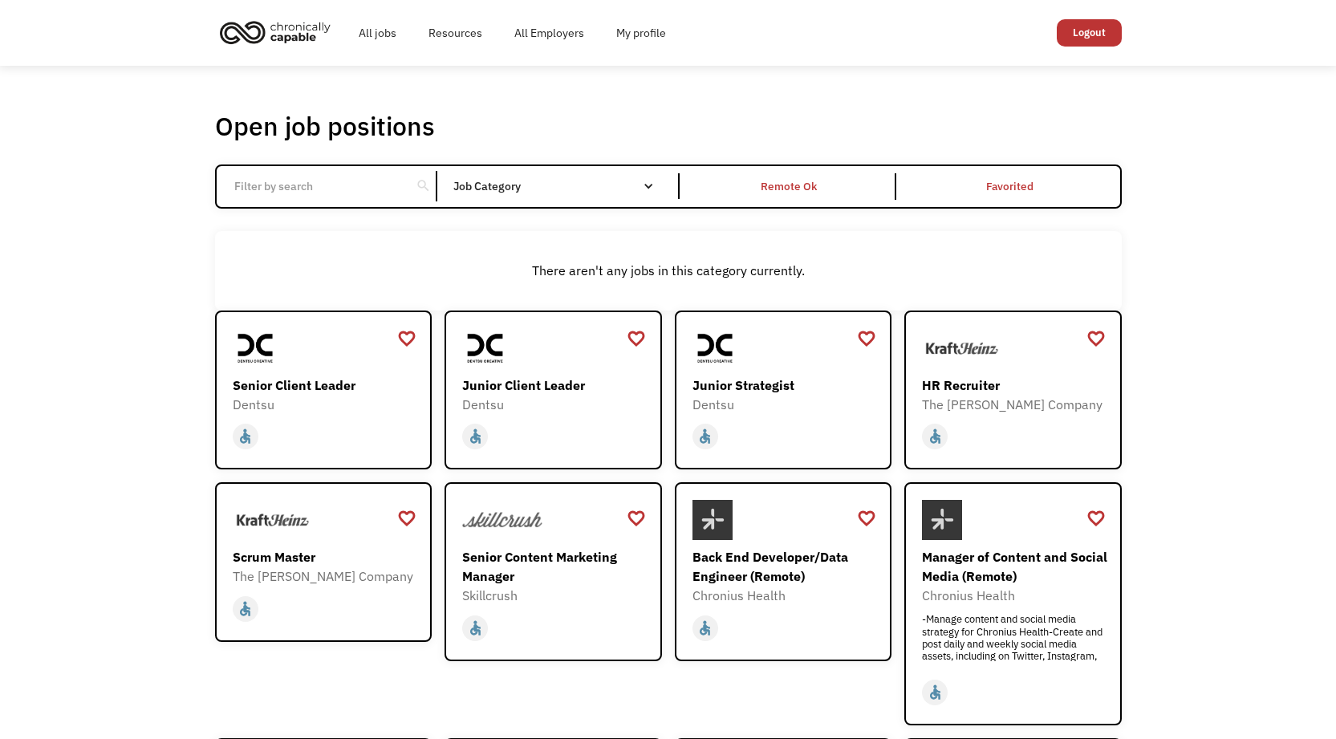
click at [339, 189] on input "Email Form" at bounding box center [314, 186] width 179 height 30
type input "remote"
click input "Email Form" at bounding box center [0, 0] width 0 height 0
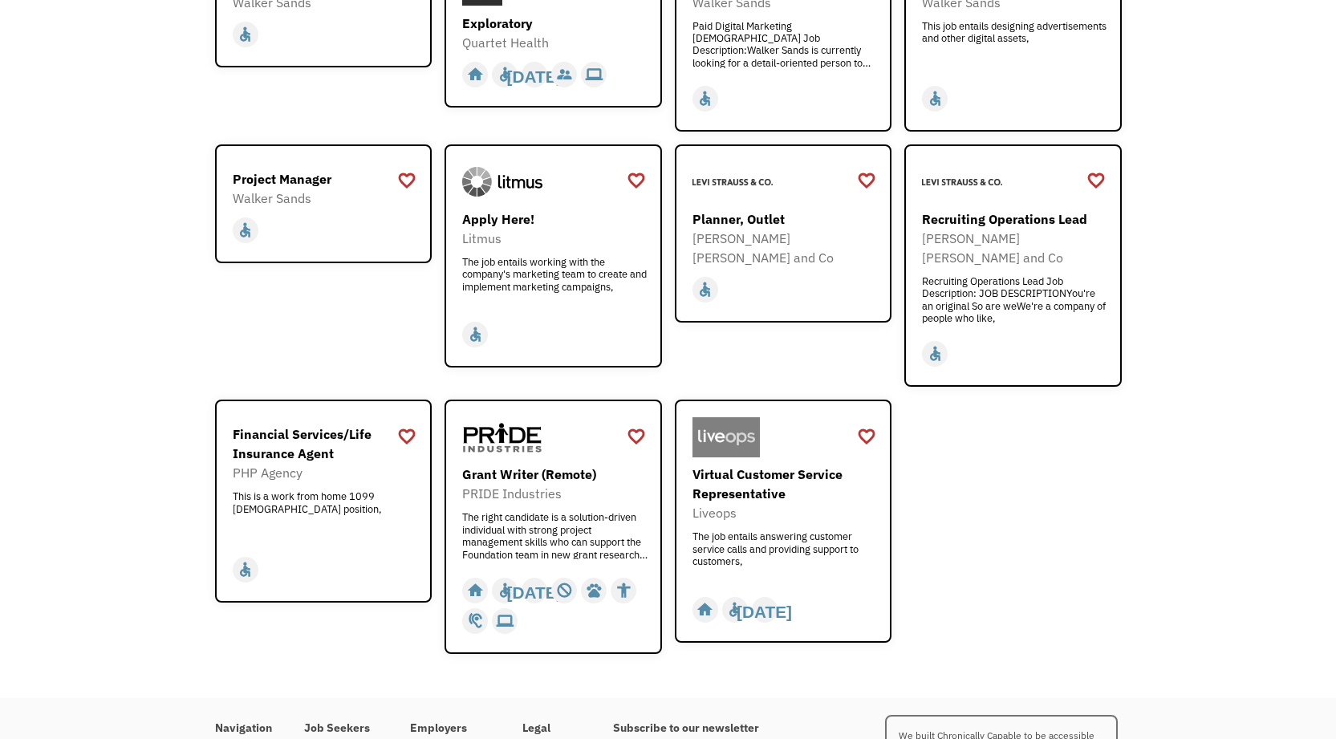
scroll to position [2498, 0]
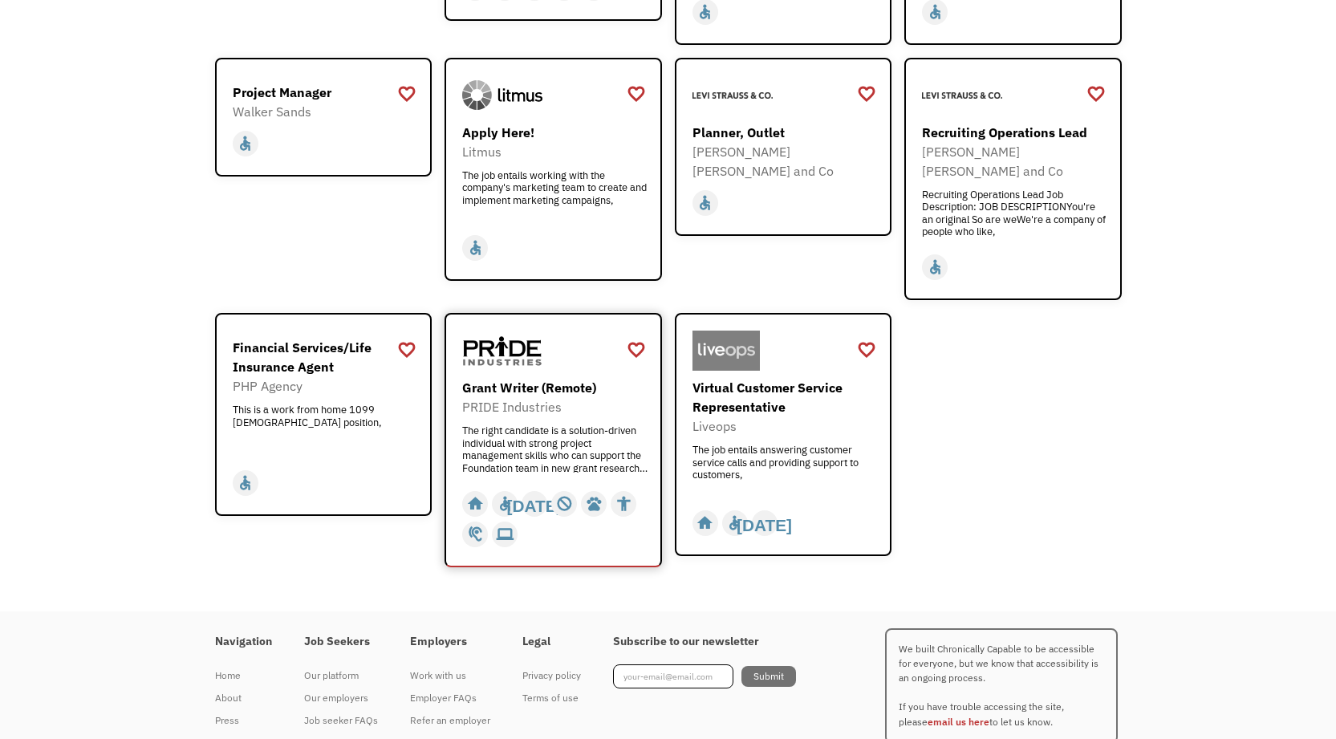
click at [575, 424] on div "The right candidate is a solution-driven individual with strong project managem…" at bounding box center [555, 448] width 186 height 48
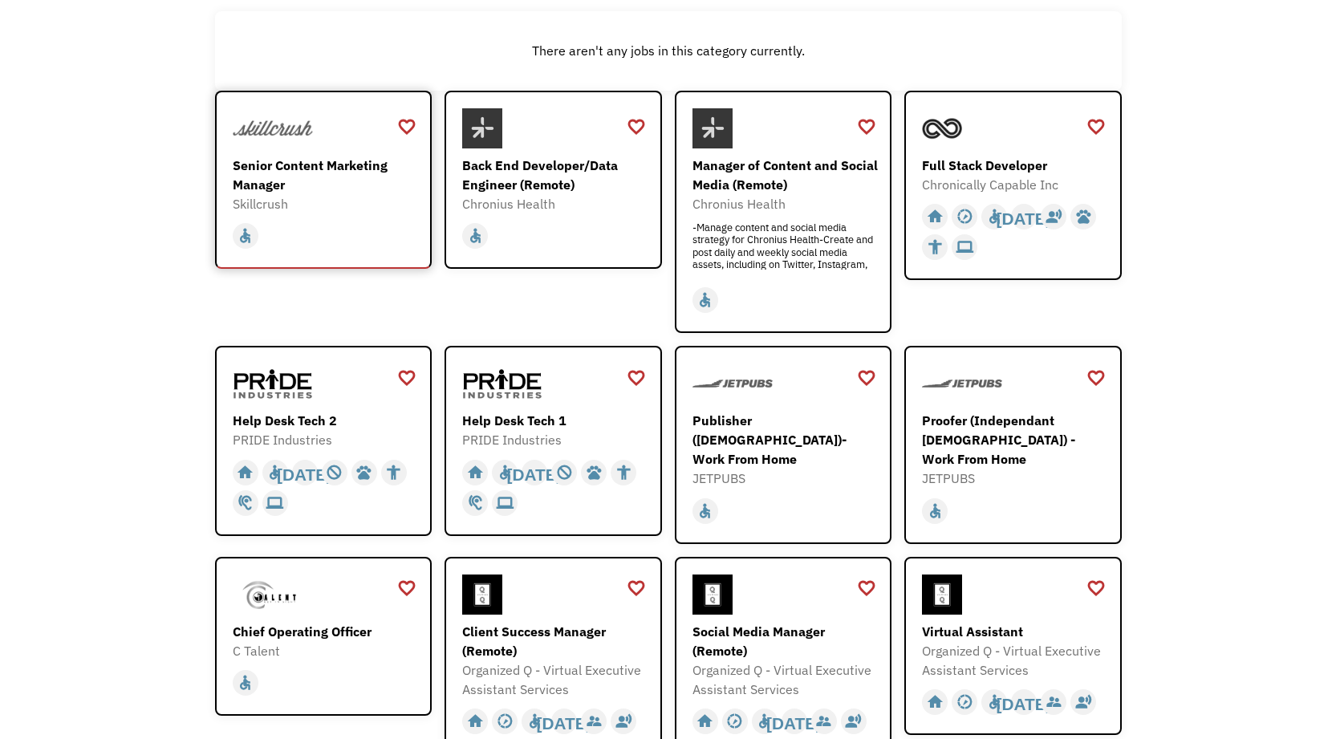
scroll to position [0, 0]
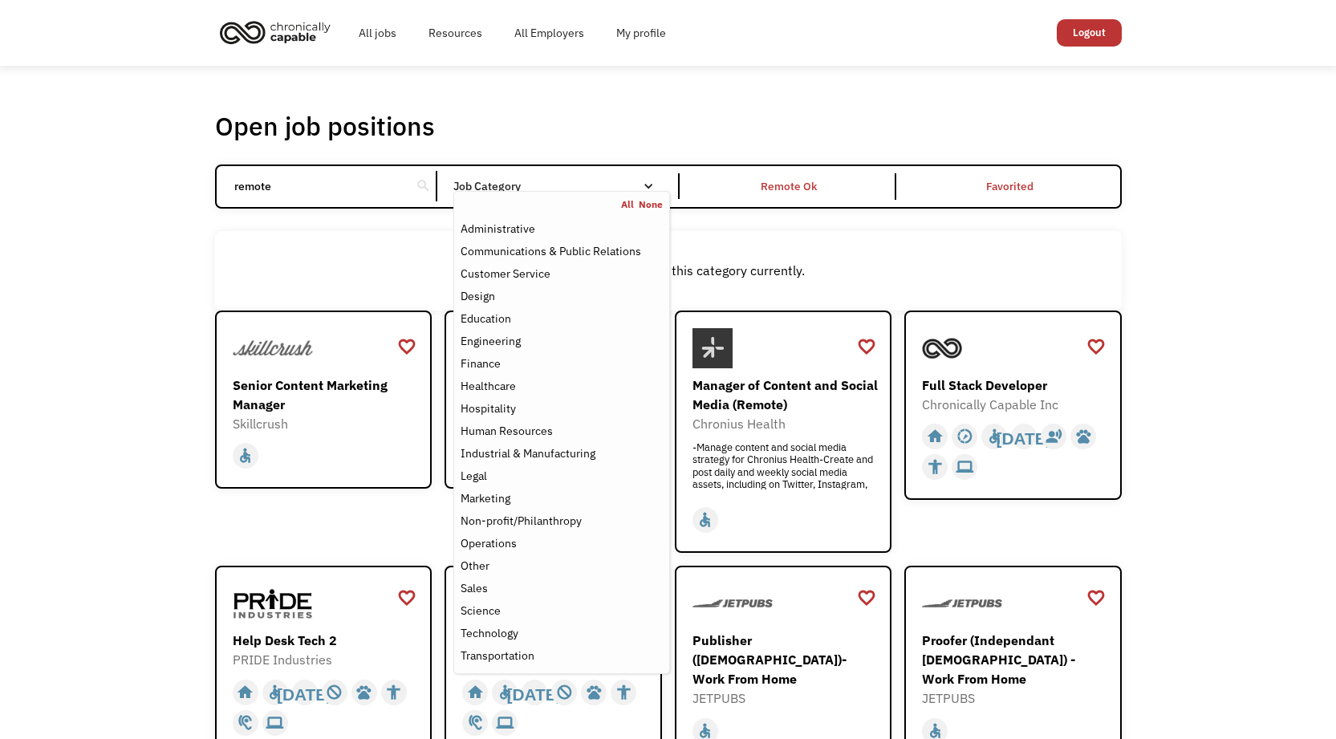
click at [502, 173] on div "Job Category" at bounding box center [561, 186] width 216 height 26
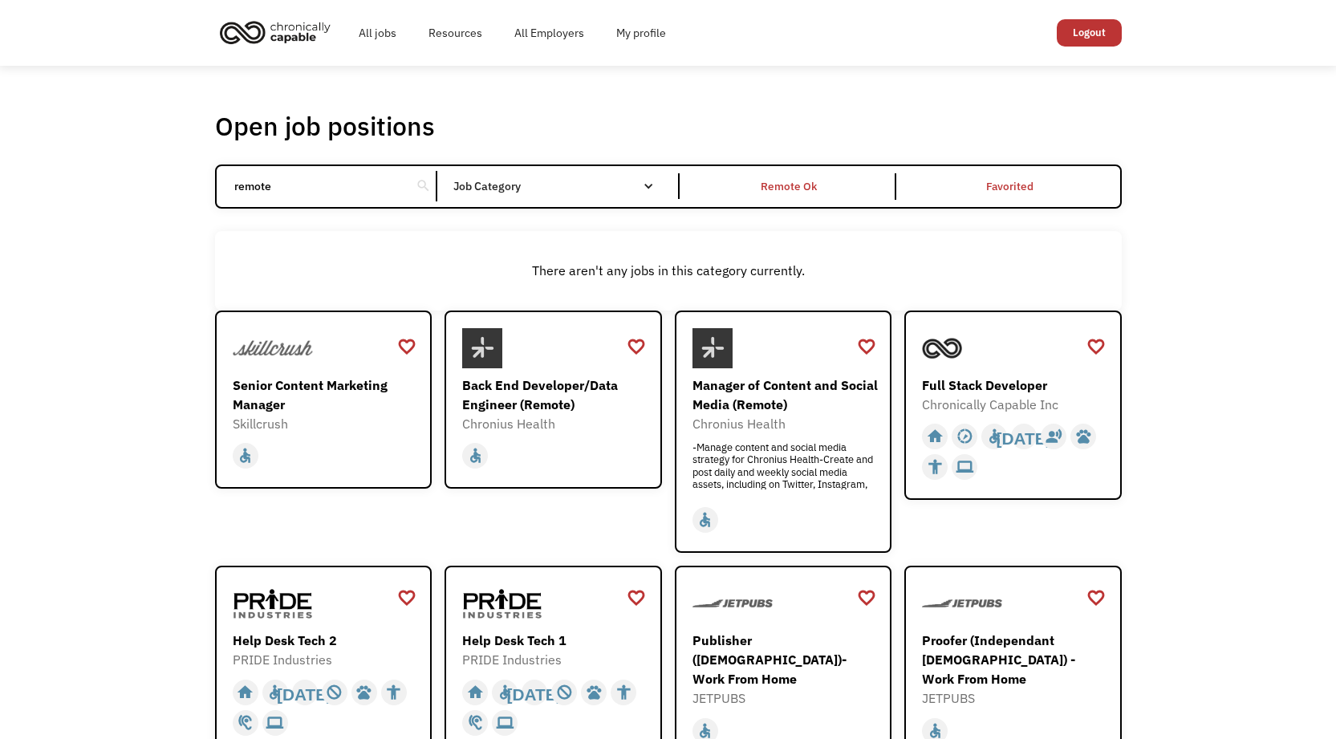
click at [499, 184] on div "Job Category" at bounding box center [561, 186] width 216 height 11
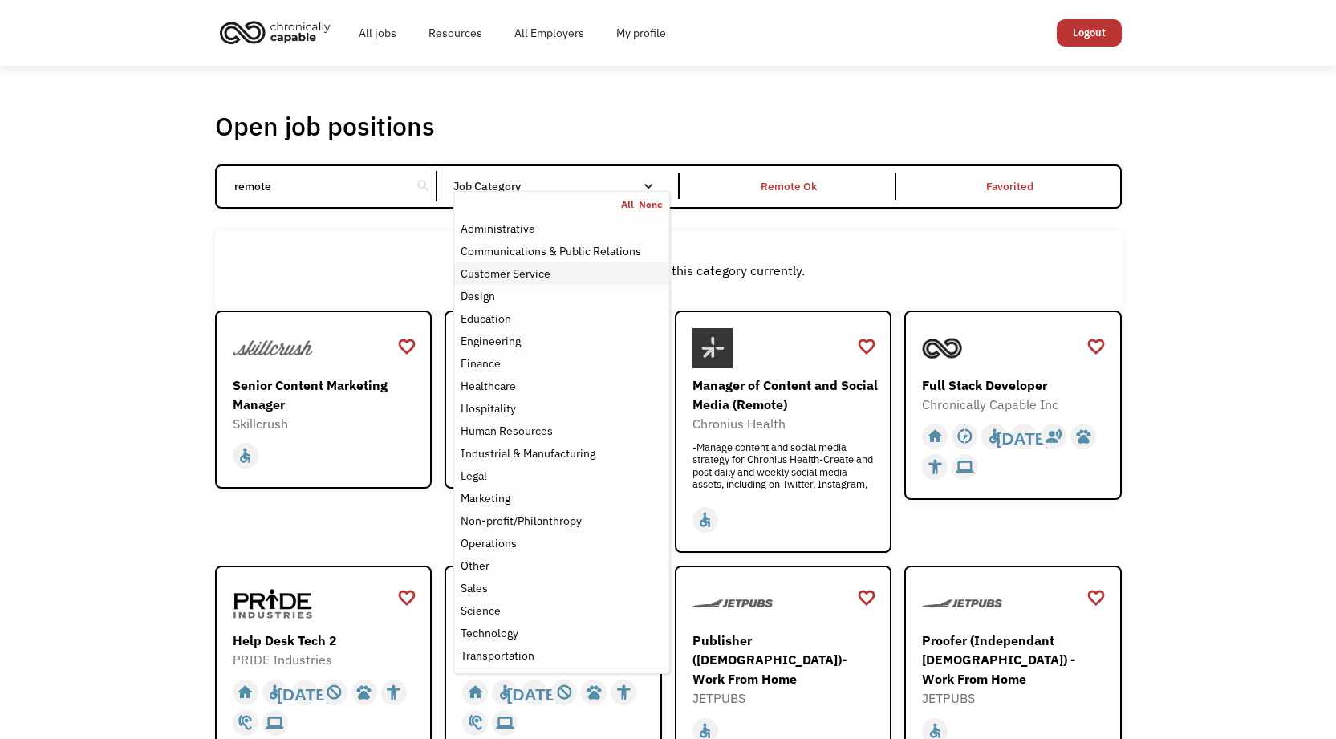
click at [522, 274] on div "Customer Service" at bounding box center [506, 273] width 90 height 19
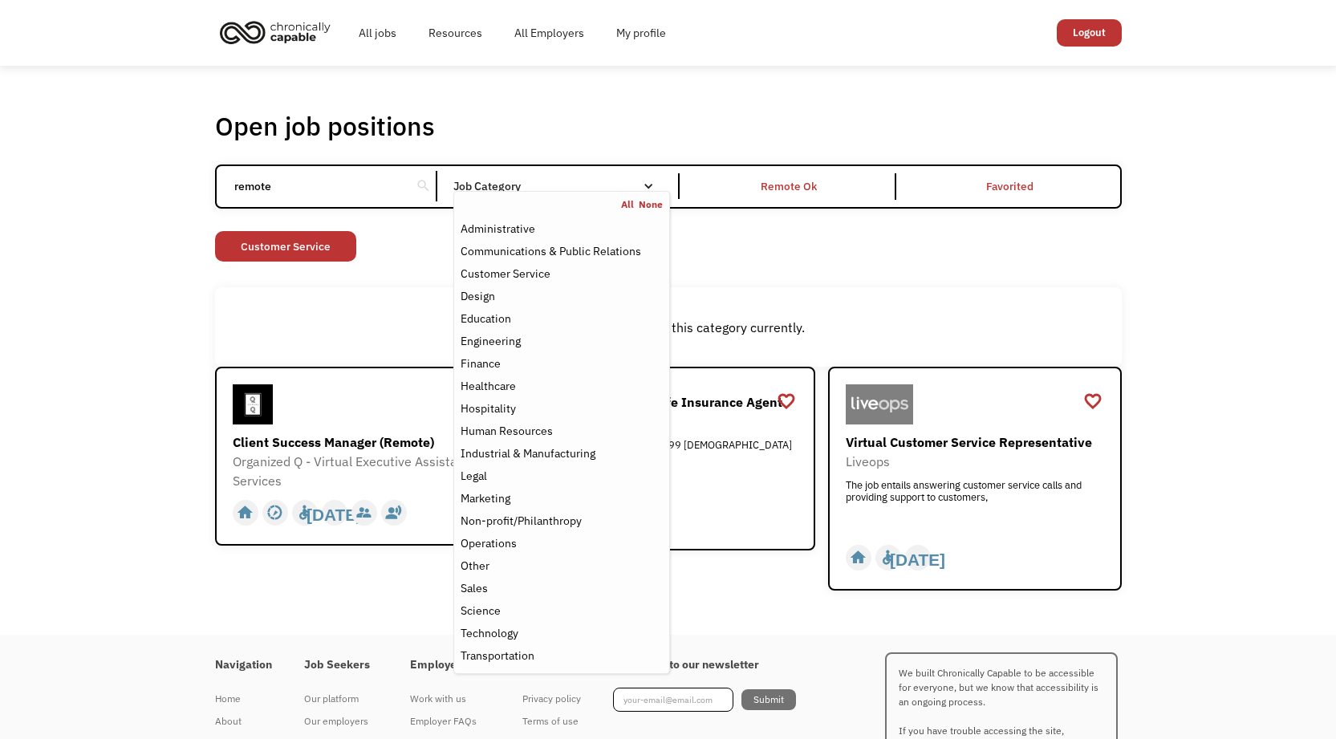
click at [1007, 271] on div "Open job positions You have X liked items Search remote search Filter by catego…" at bounding box center [668, 350] width 907 height 481
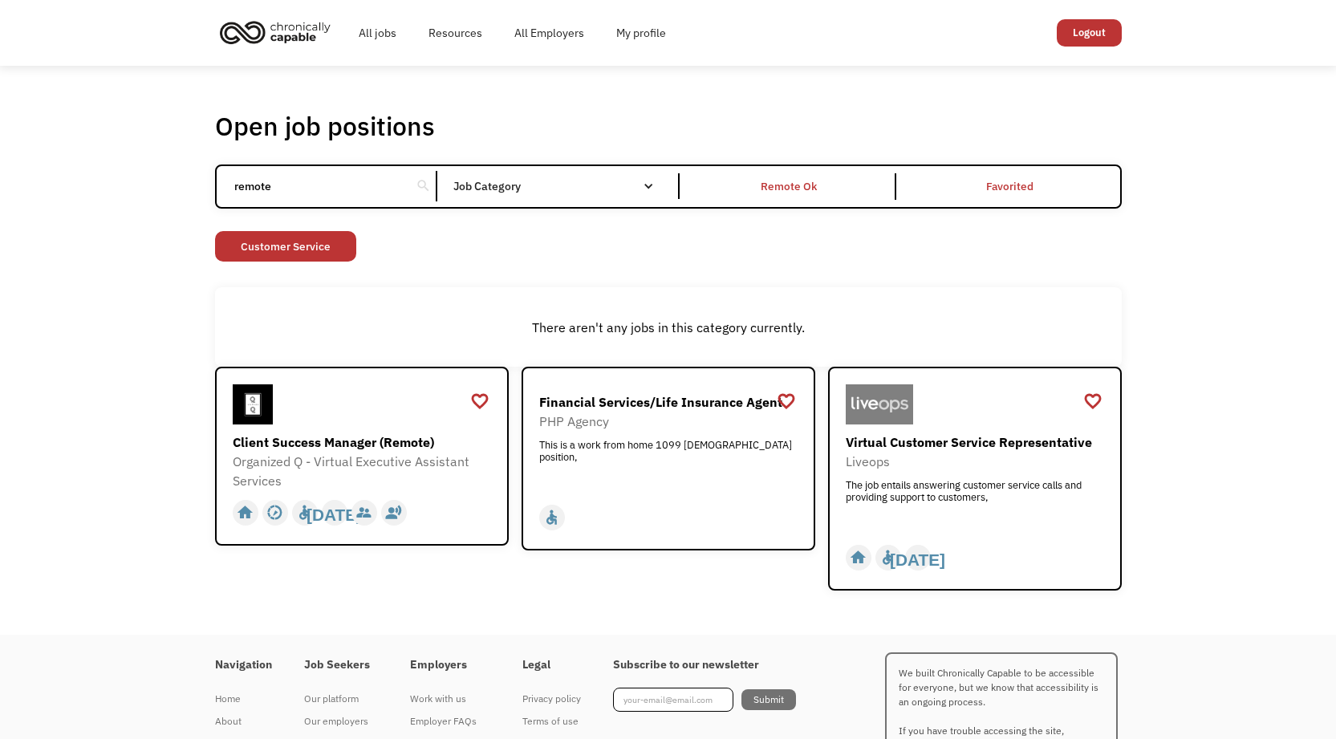
scroll to position [3, 0]
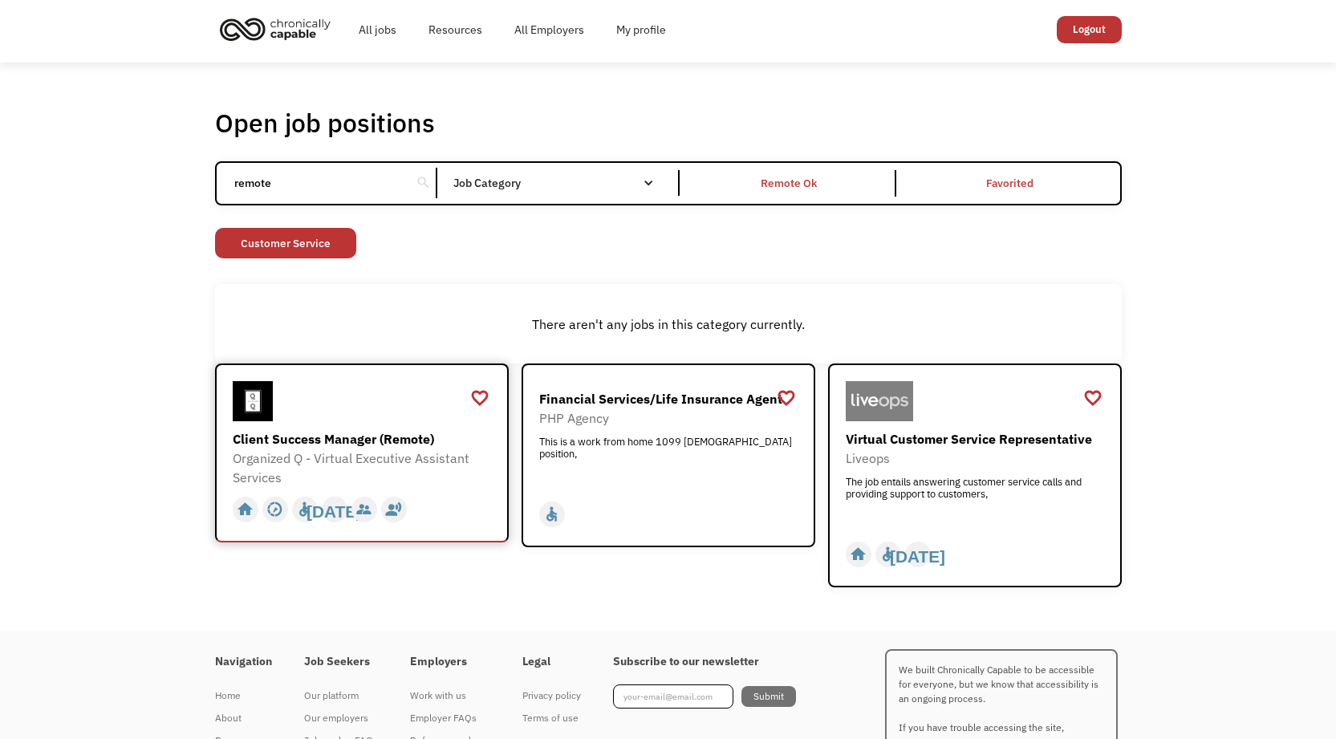
click at [457, 460] on div "Organized Q - Virtual Executive Assistant Services" at bounding box center [364, 468] width 262 height 39
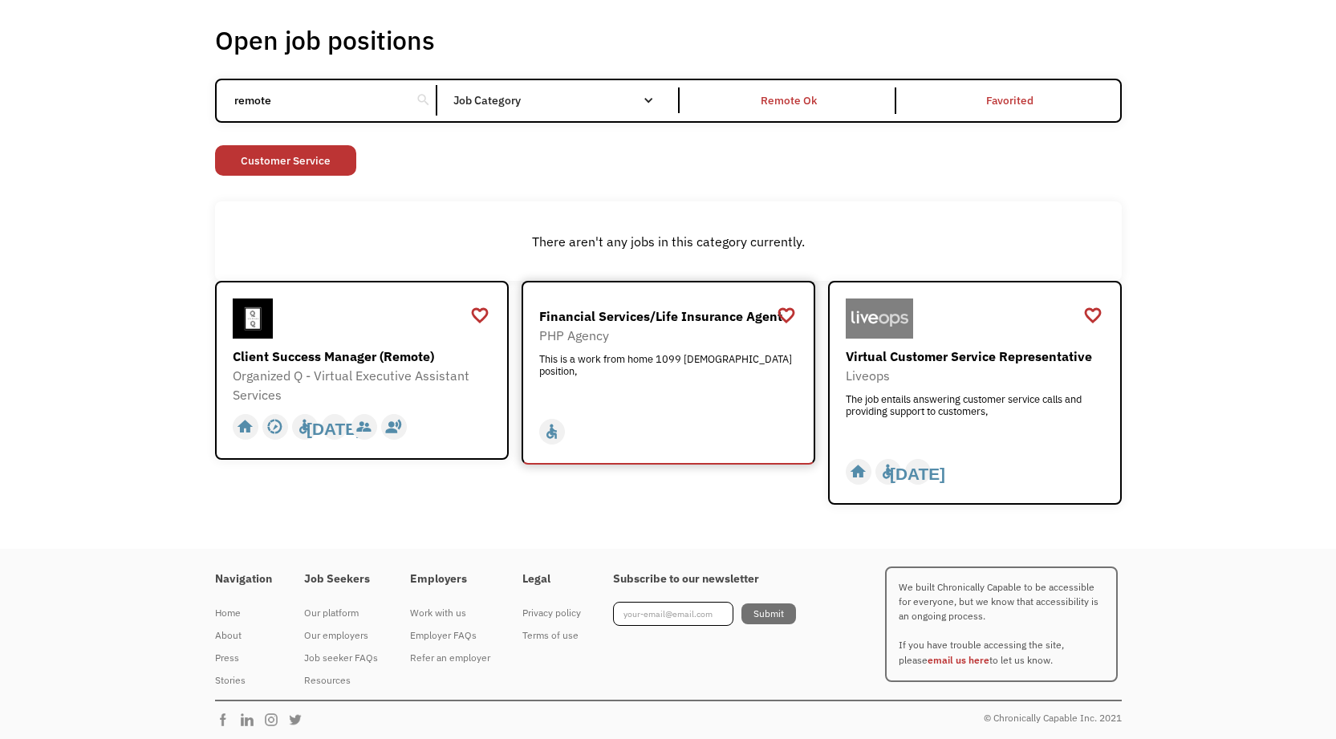
scroll to position [89, 0]
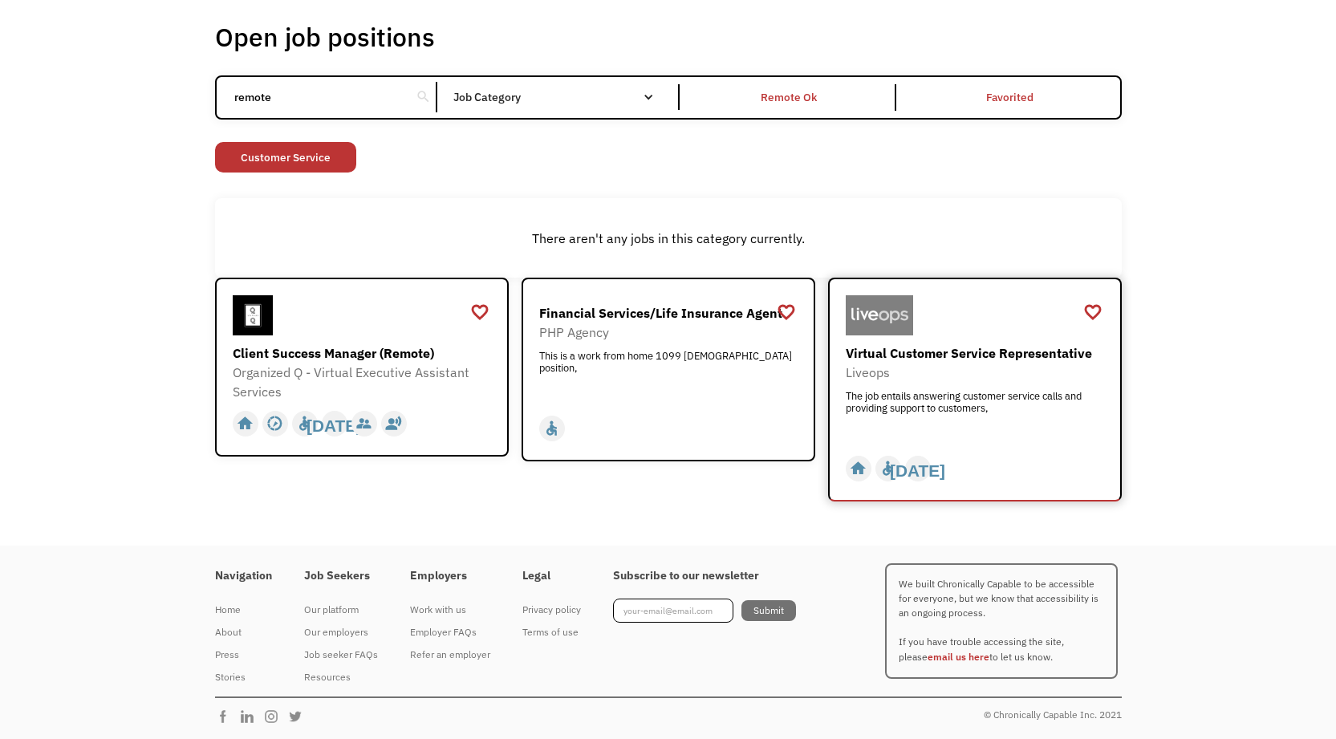
click at [1025, 420] on div "The job entails answering customer service calls and providing support to custo…" at bounding box center [977, 414] width 262 height 48
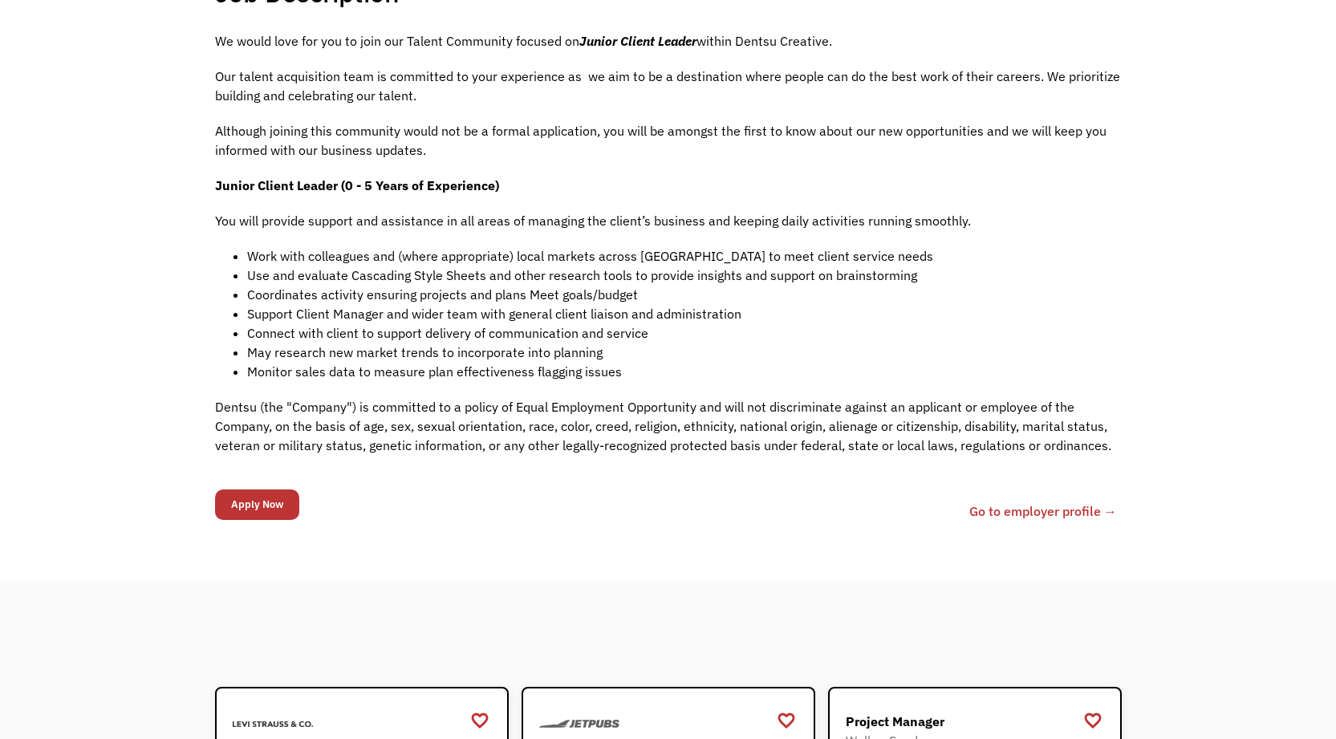
scroll to position [272, 0]
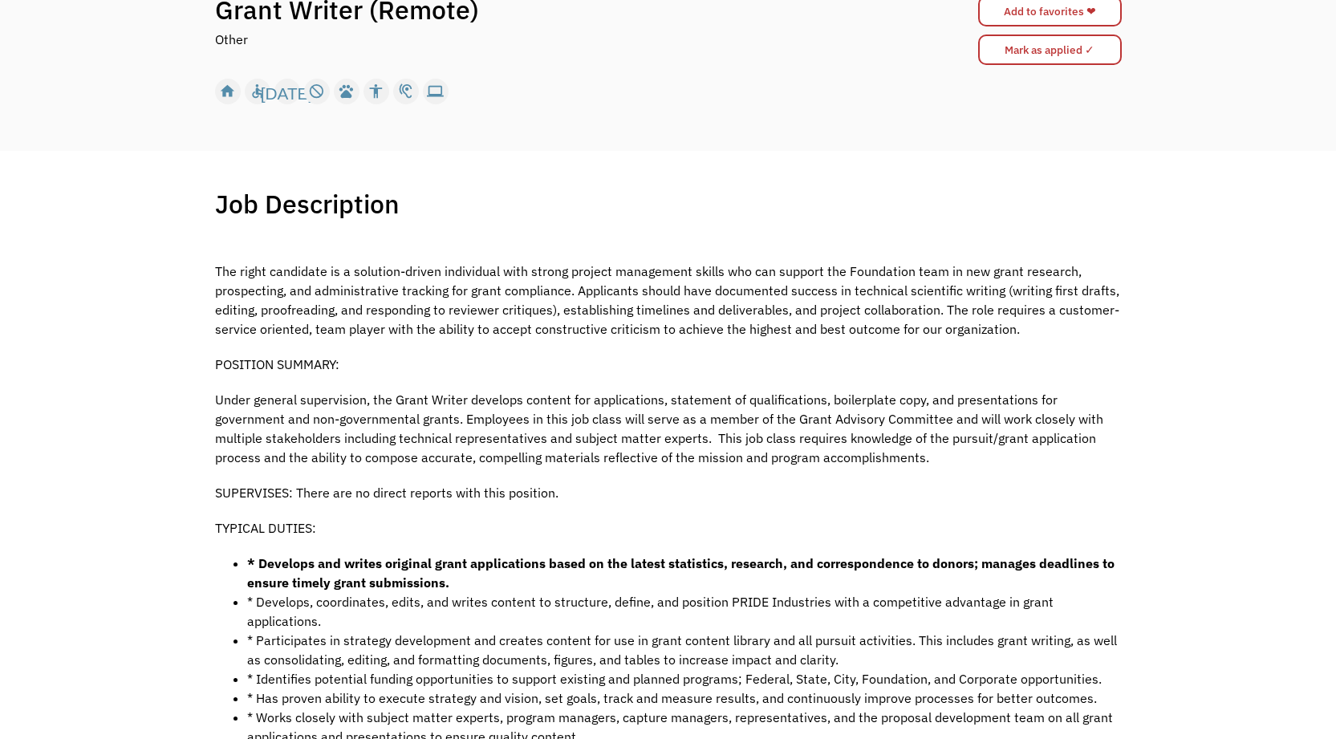
scroll to position [448, 0]
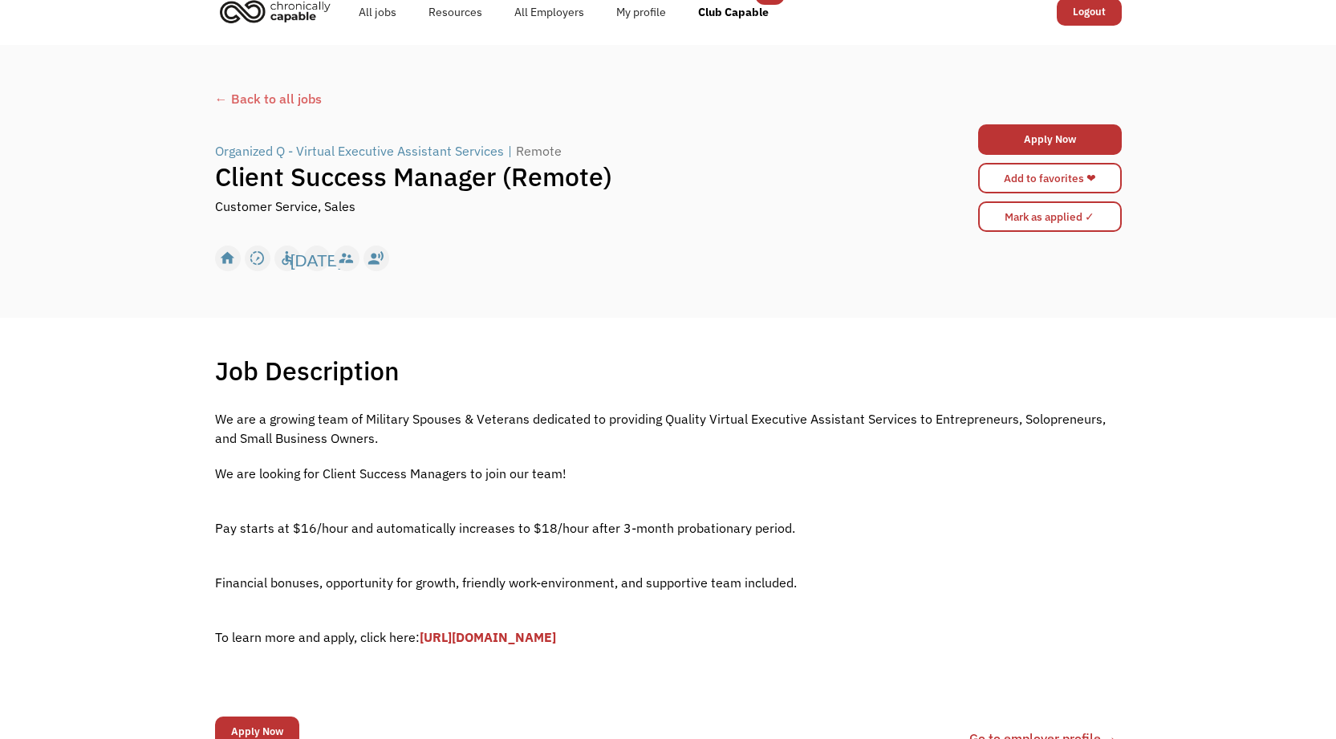
scroll to position [133, 0]
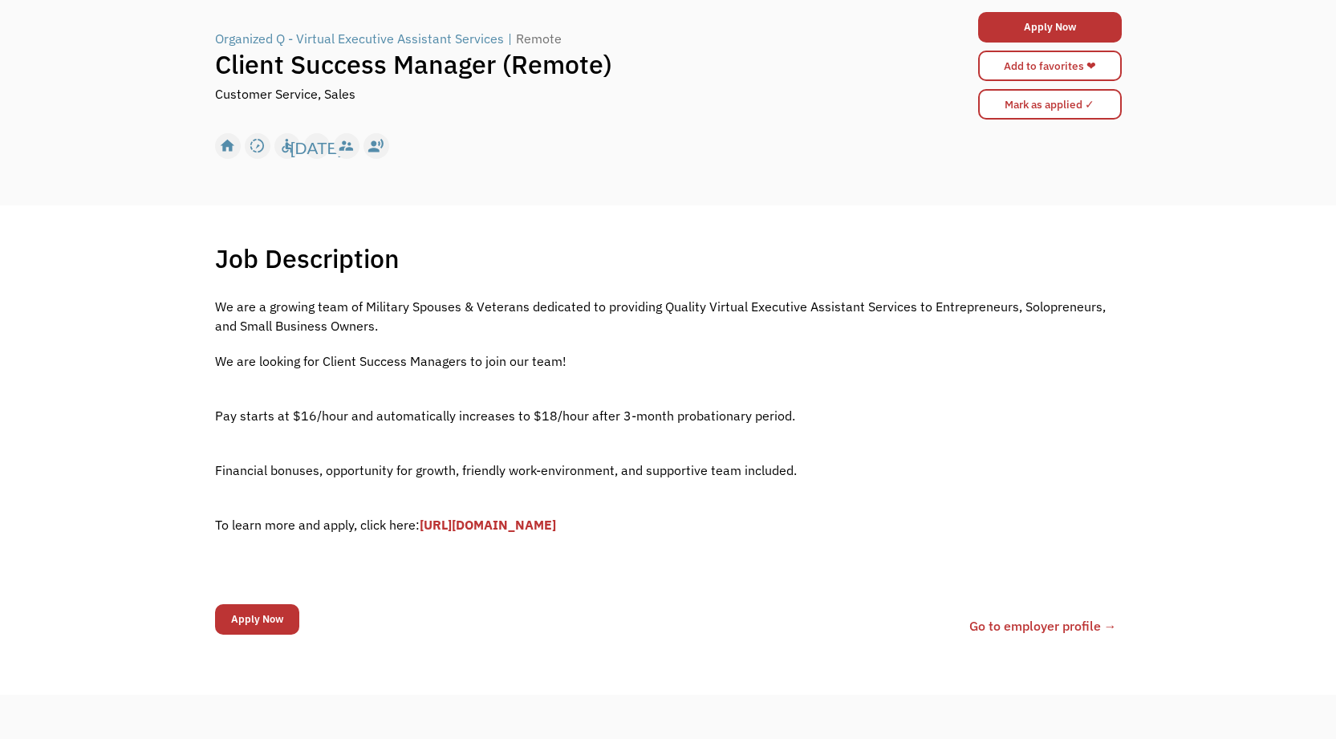
click at [534, 524] on link "[URL][DOMAIN_NAME]" at bounding box center [488, 525] width 136 height 16
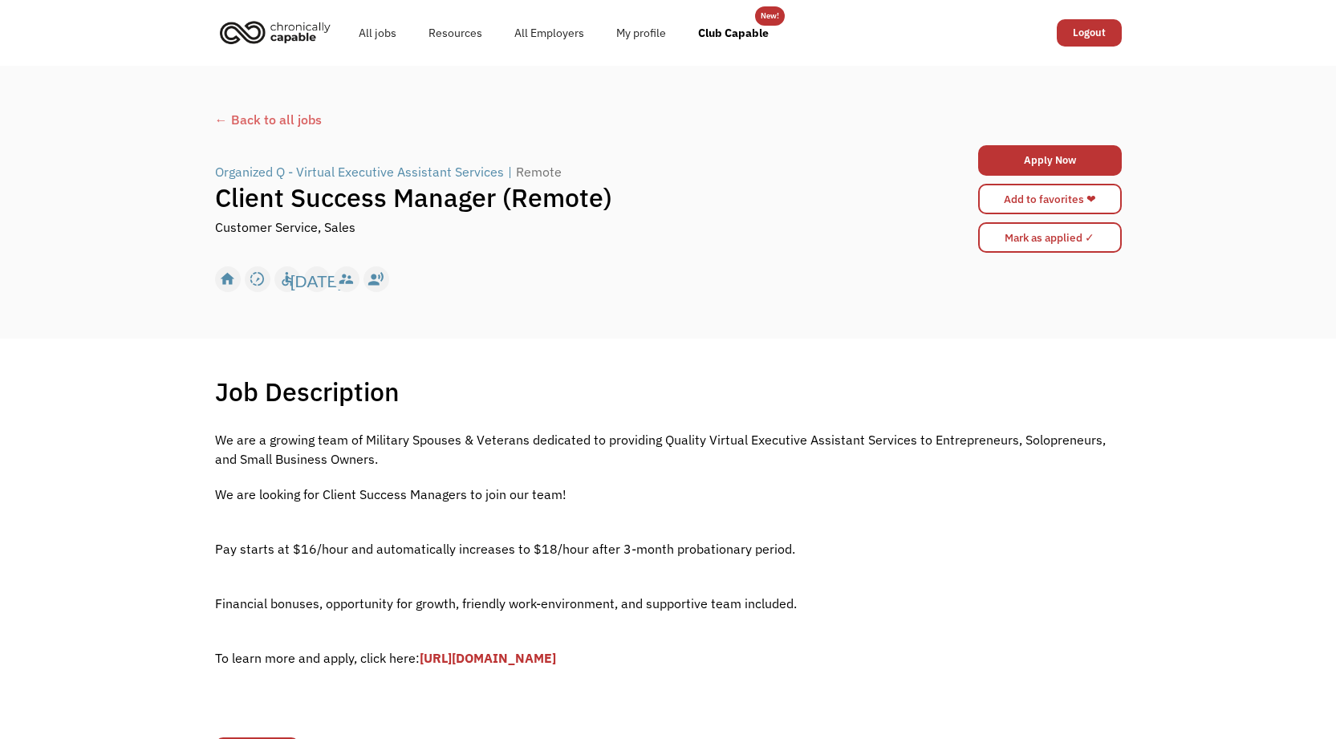
scroll to position [323, 0]
